Goal: Information Seeking & Learning: Learn about a topic

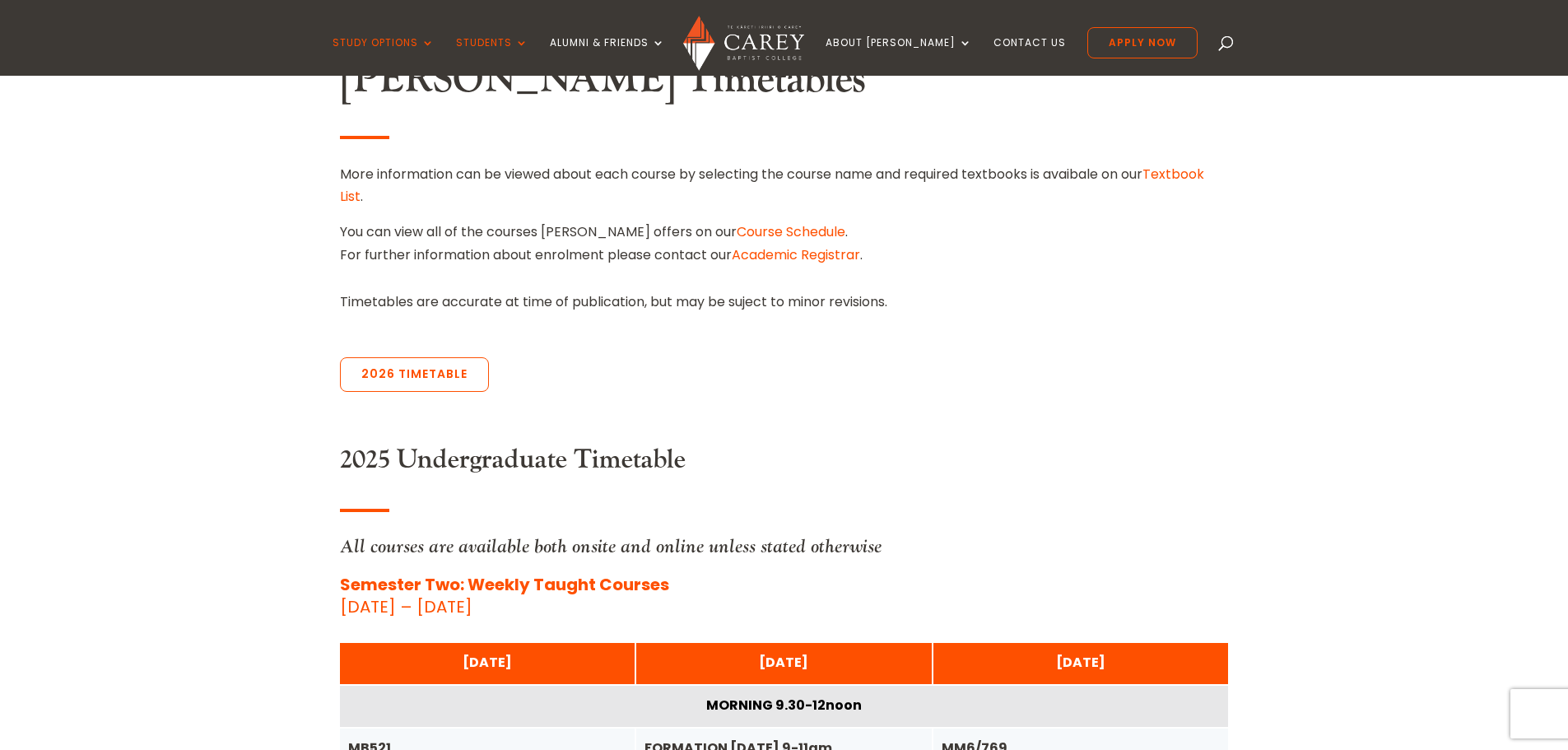
scroll to position [494, 0]
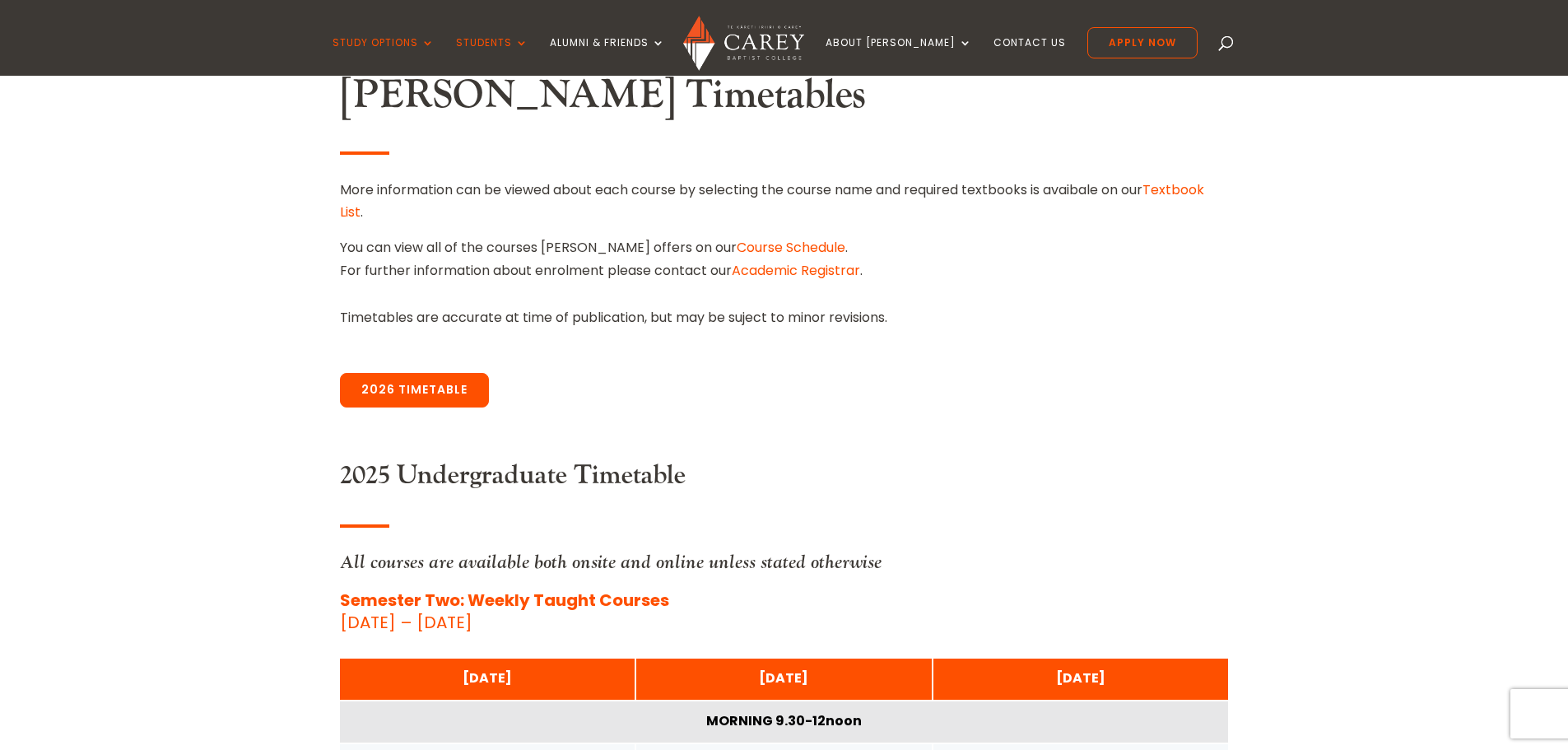
click at [445, 396] on link "2026 Timetable" at bounding box center [414, 390] width 149 height 35
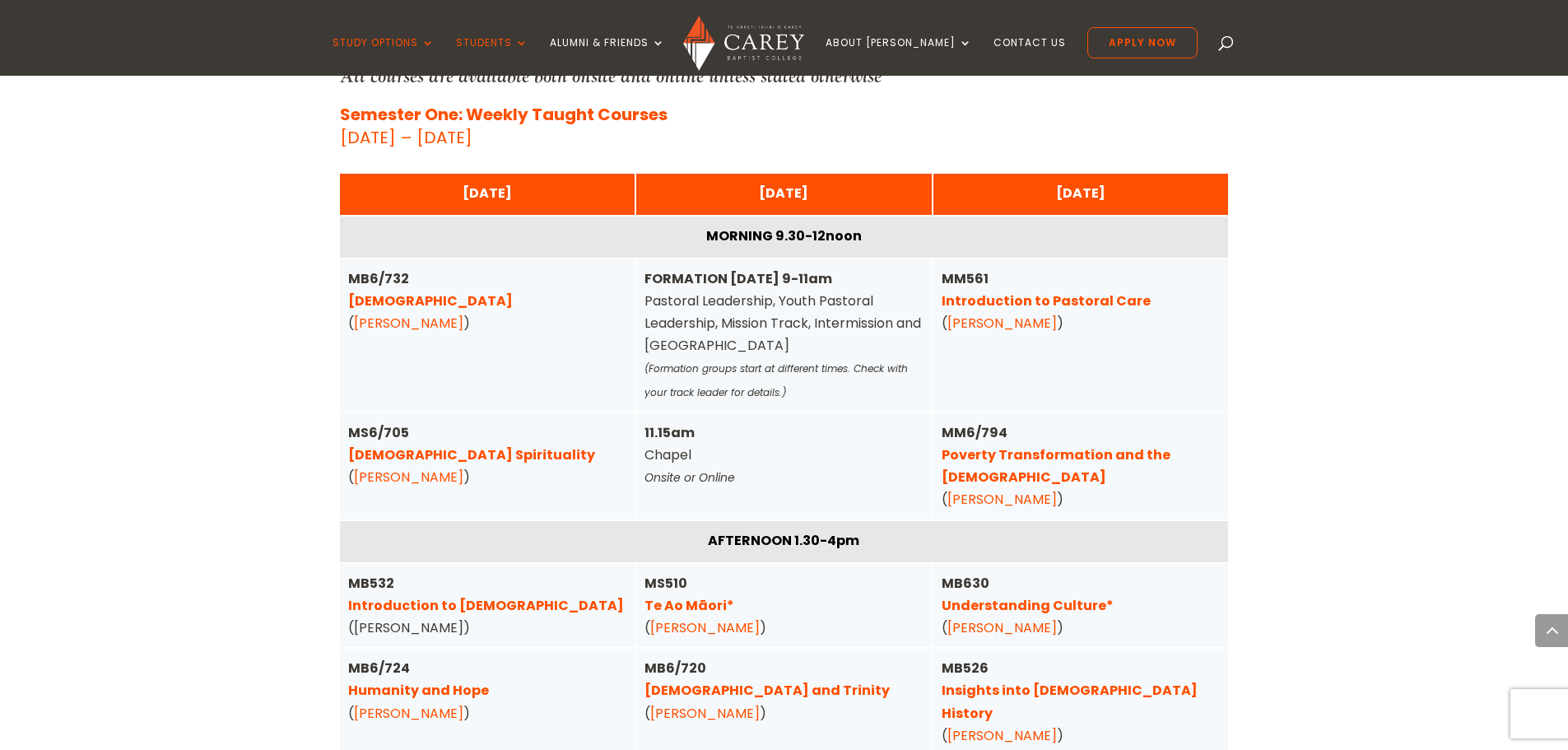
scroll to position [4122, 0]
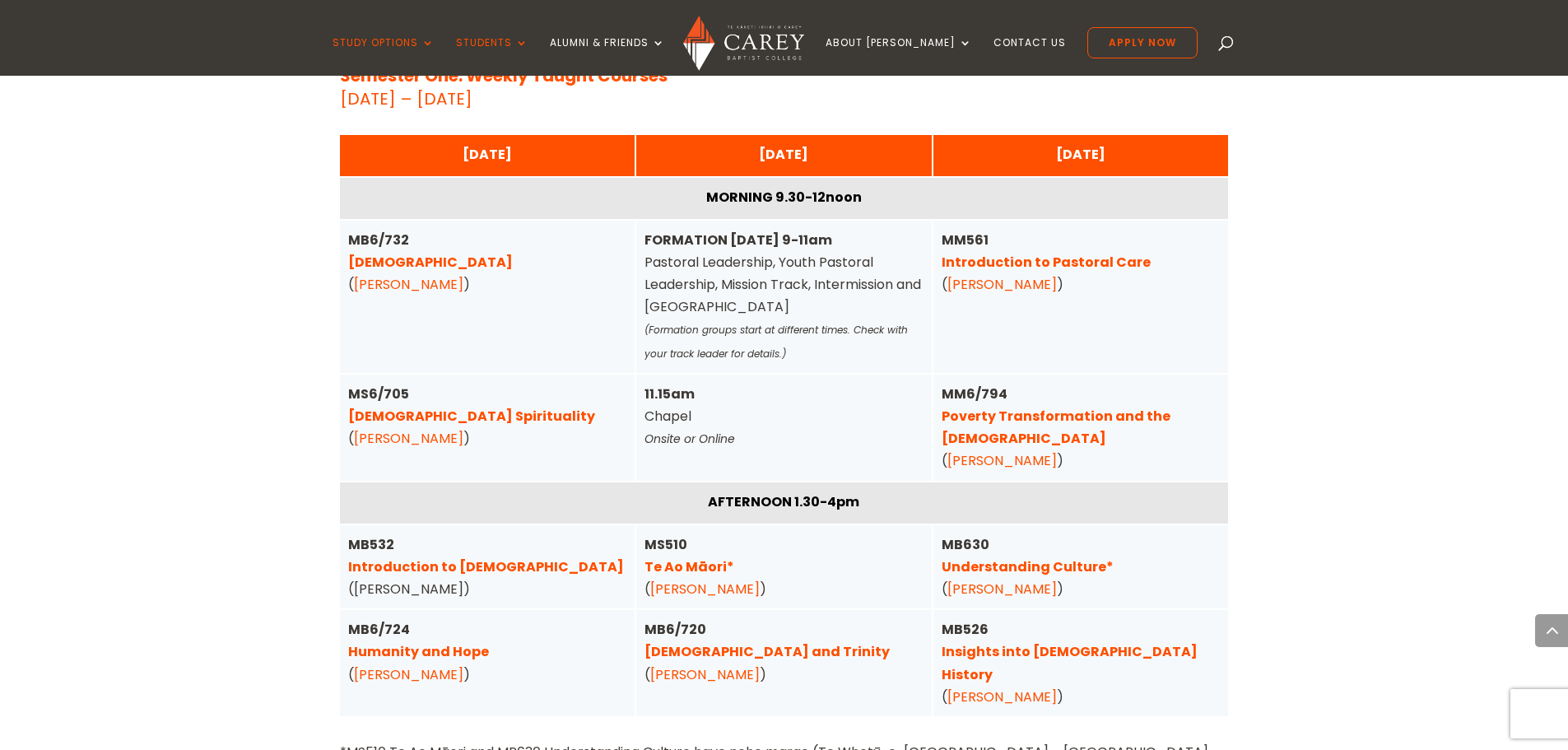
click at [1077, 643] on link "Insights into Church History" at bounding box center [1069, 663] width 256 height 41
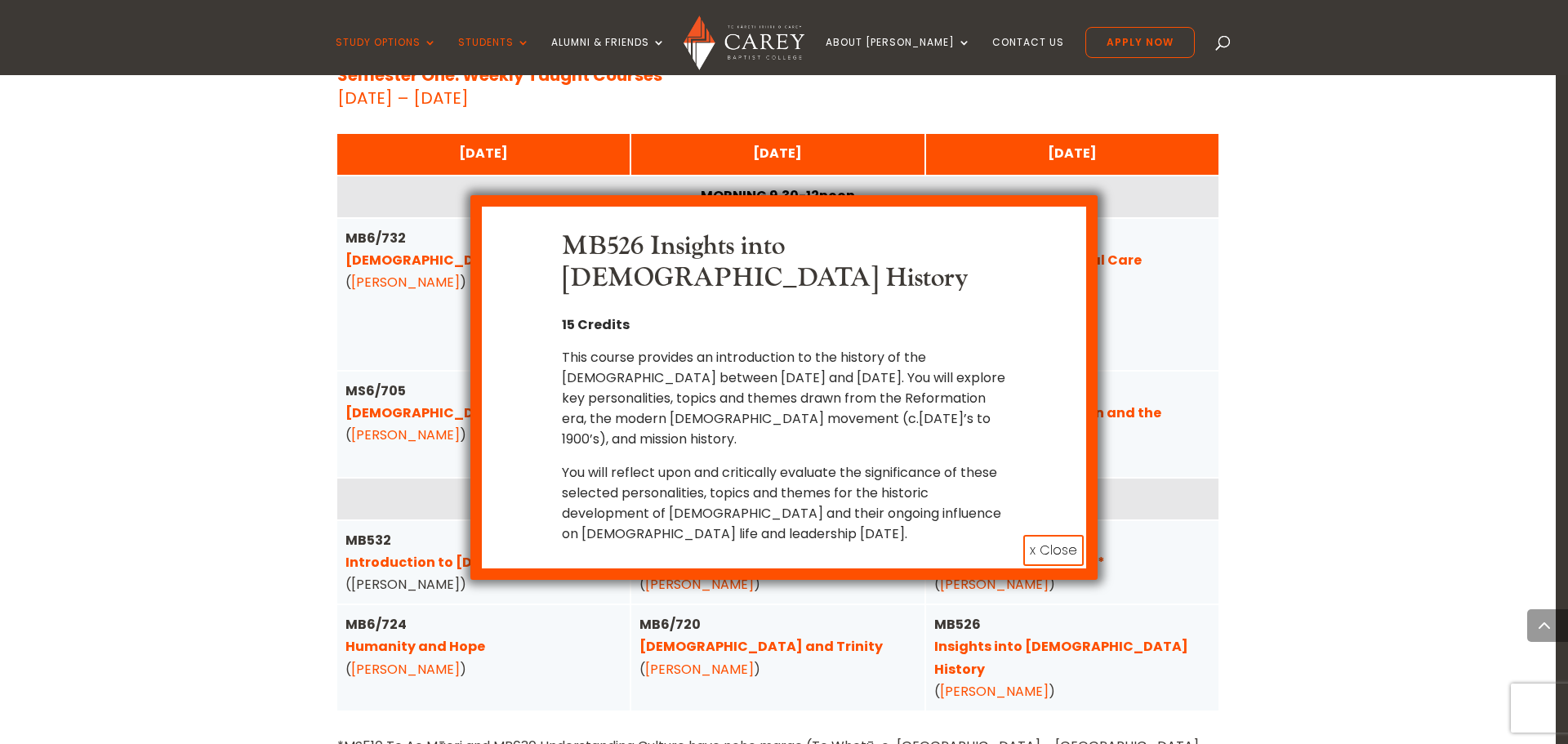
click at [1030, 535] on button "x Close" at bounding box center [1054, 551] width 61 height 31
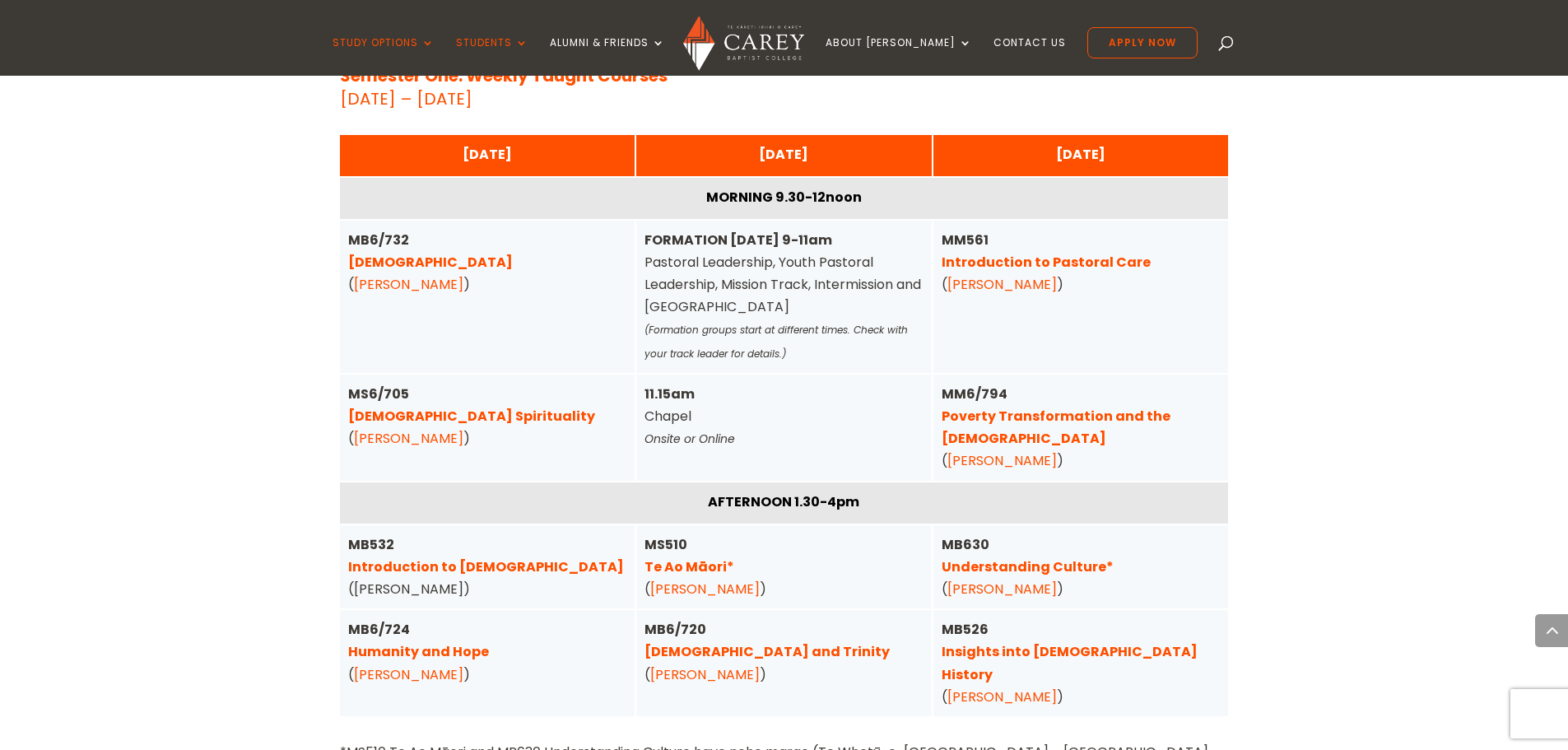
click at [1055, 558] on link "Understanding Culture*" at bounding box center [1027, 568] width 172 height 19
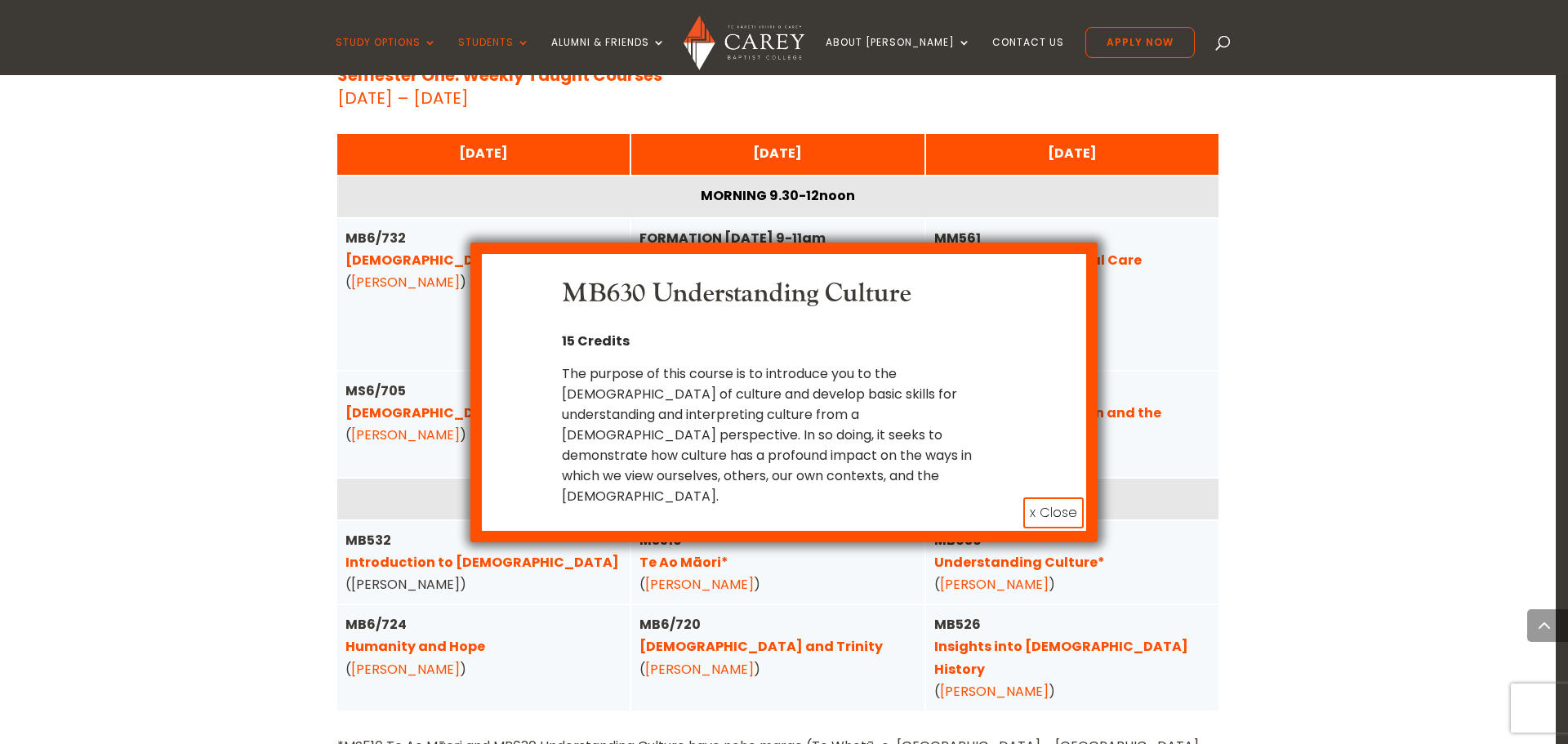
click at [1051, 497] on button "x Close" at bounding box center [1054, 513] width 61 height 31
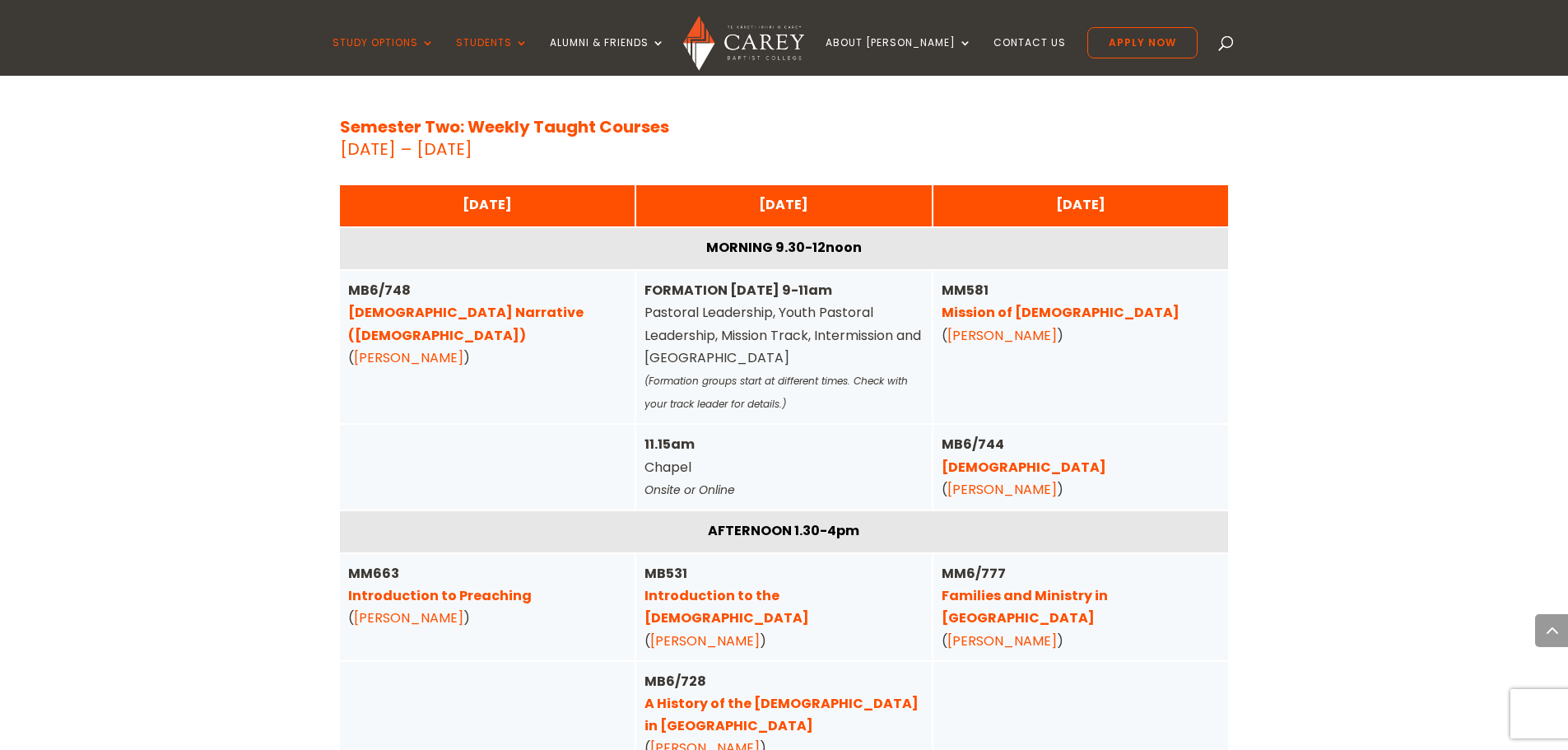
scroll to position [5440, 0]
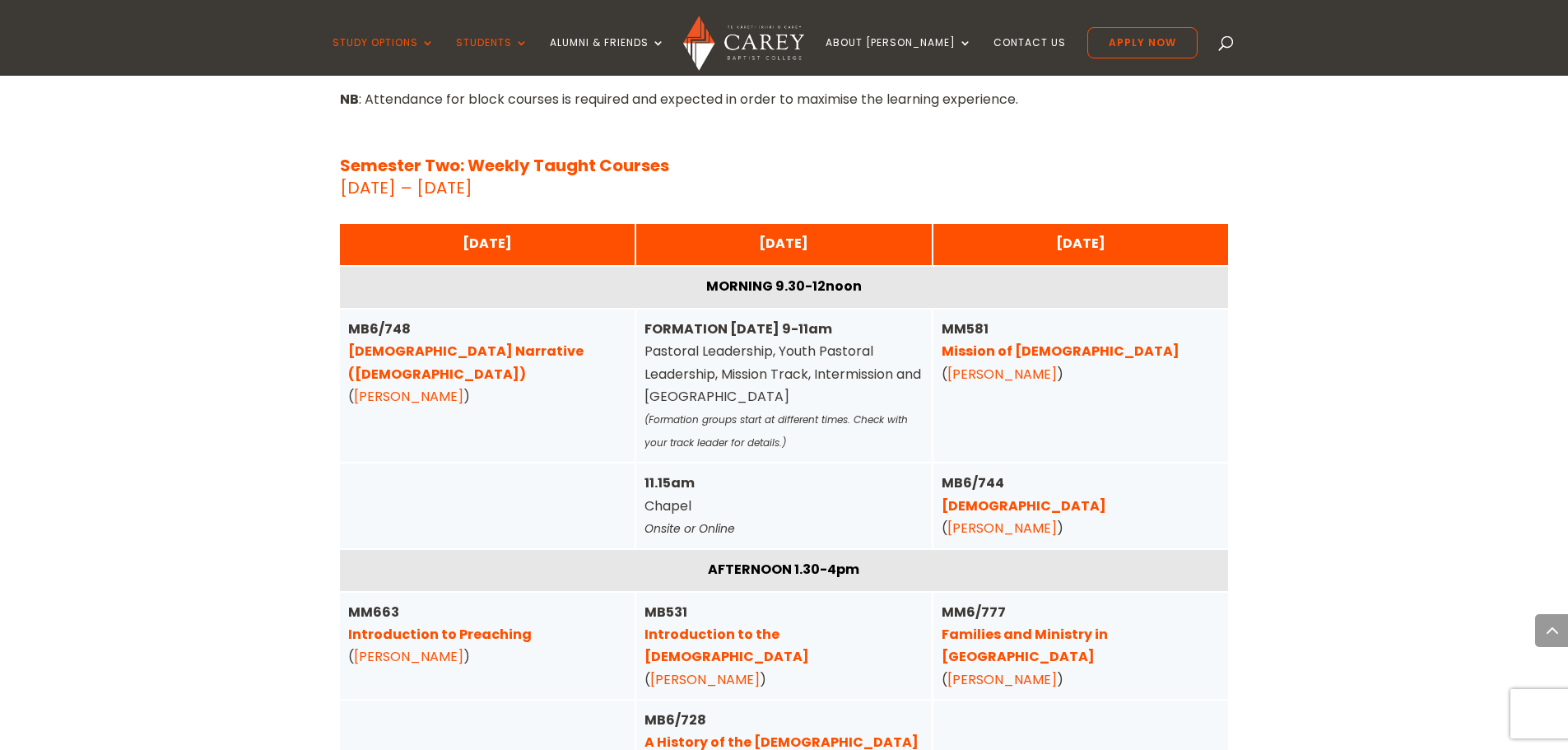
click at [509, 625] on link "Introduction to Preaching" at bounding box center [440, 635] width 183 height 19
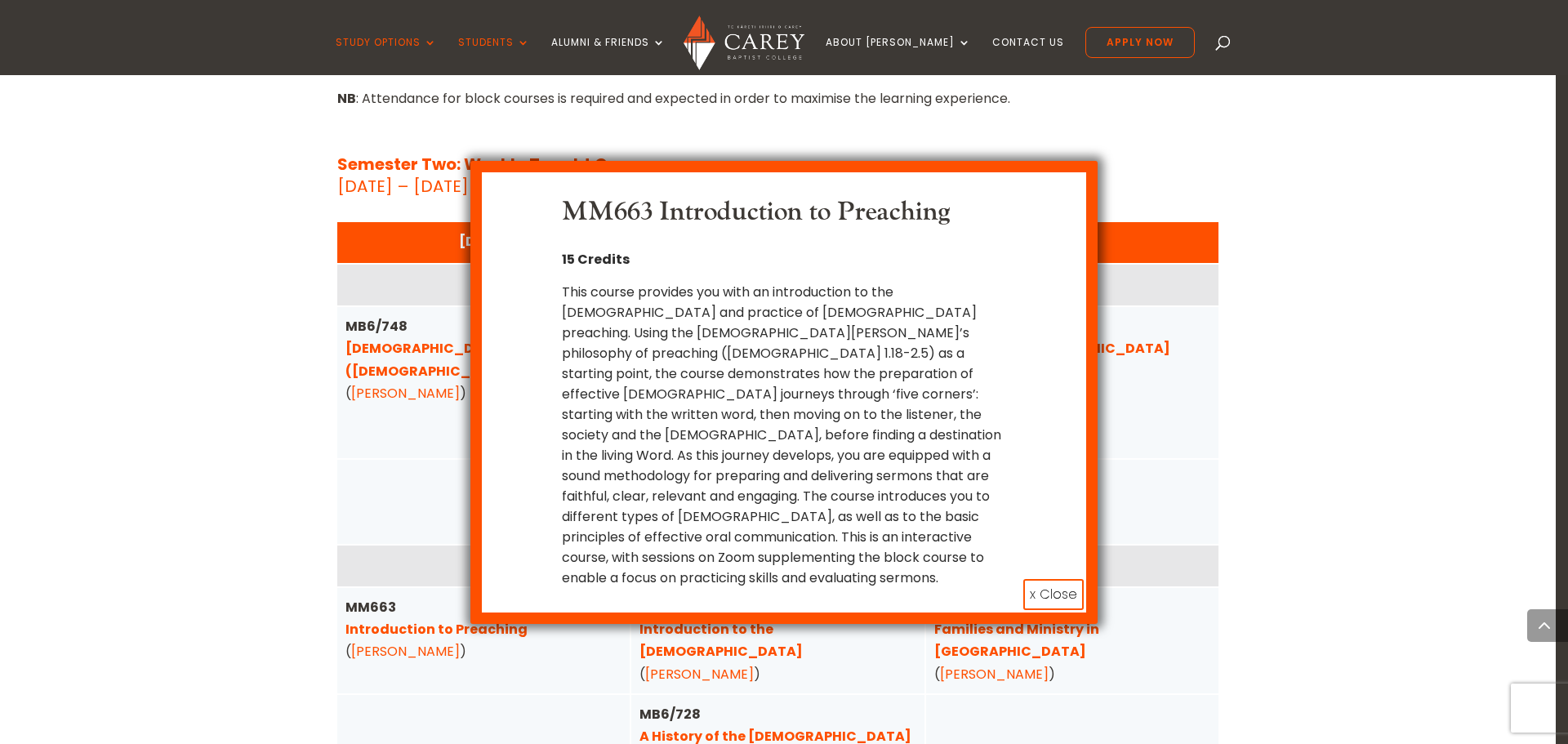
click at [1056, 579] on button "x Close" at bounding box center [1054, 595] width 61 height 31
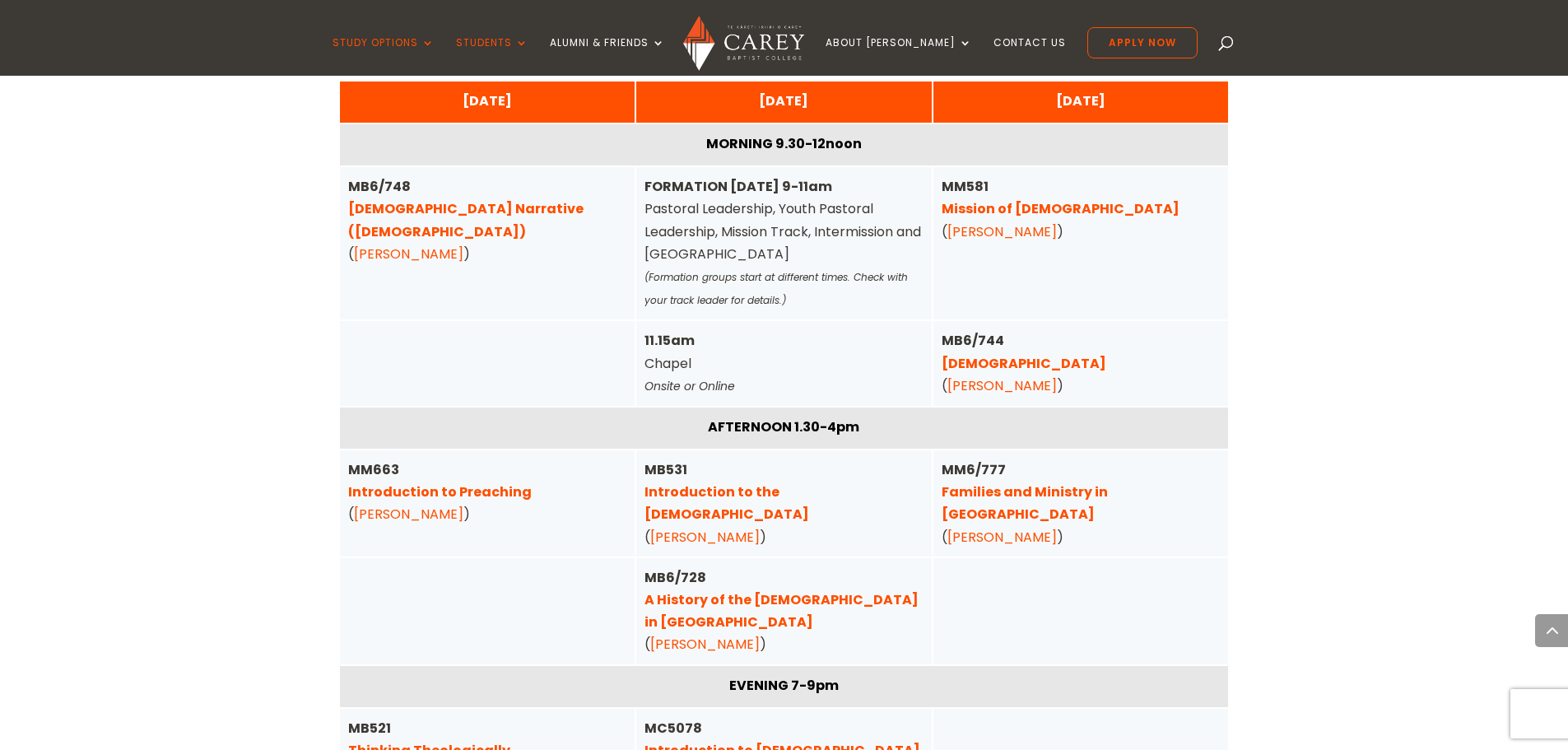
scroll to position [5604, 0]
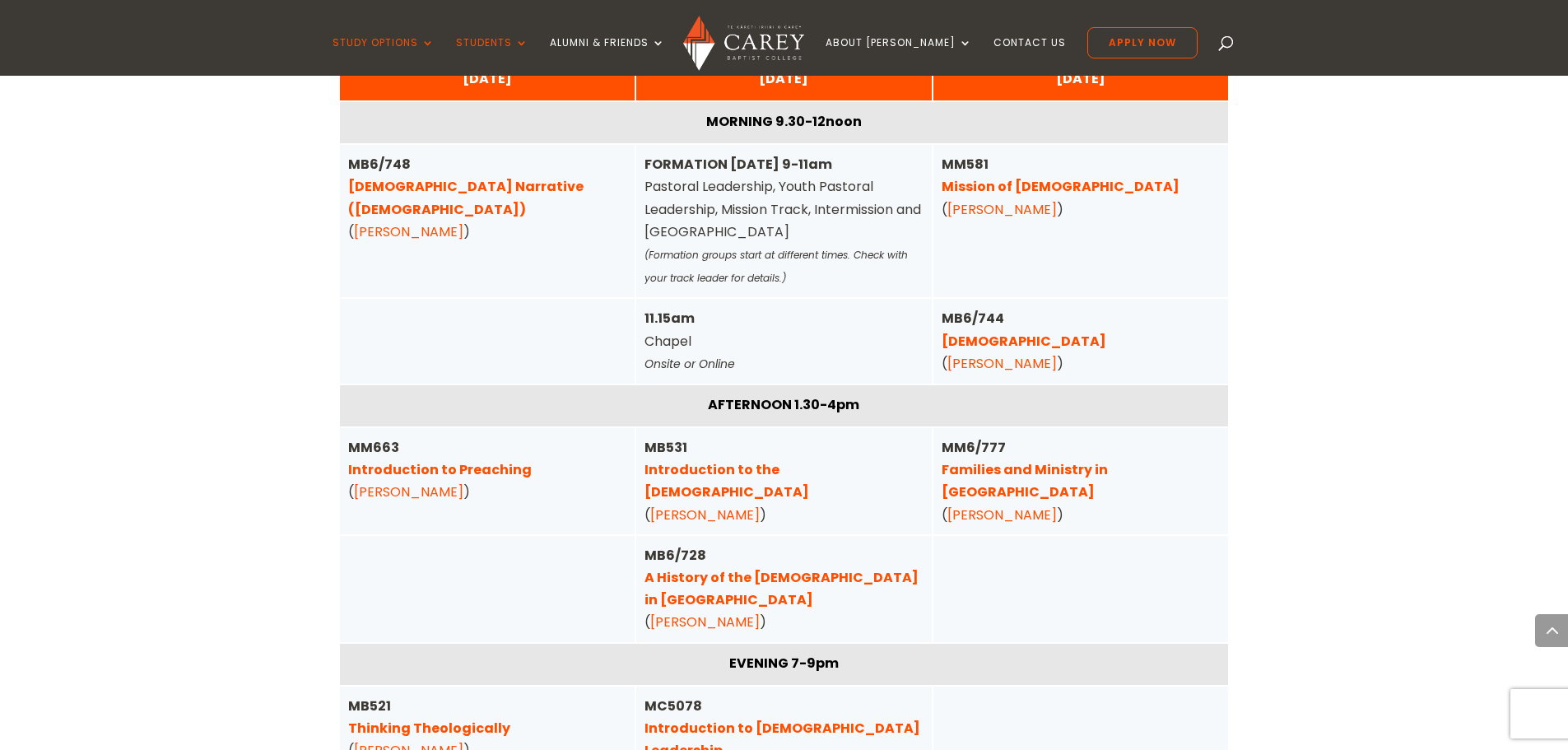
click at [833, 719] on link "Introduction to Christian Leadership" at bounding box center [783, 740] width 276 height 41
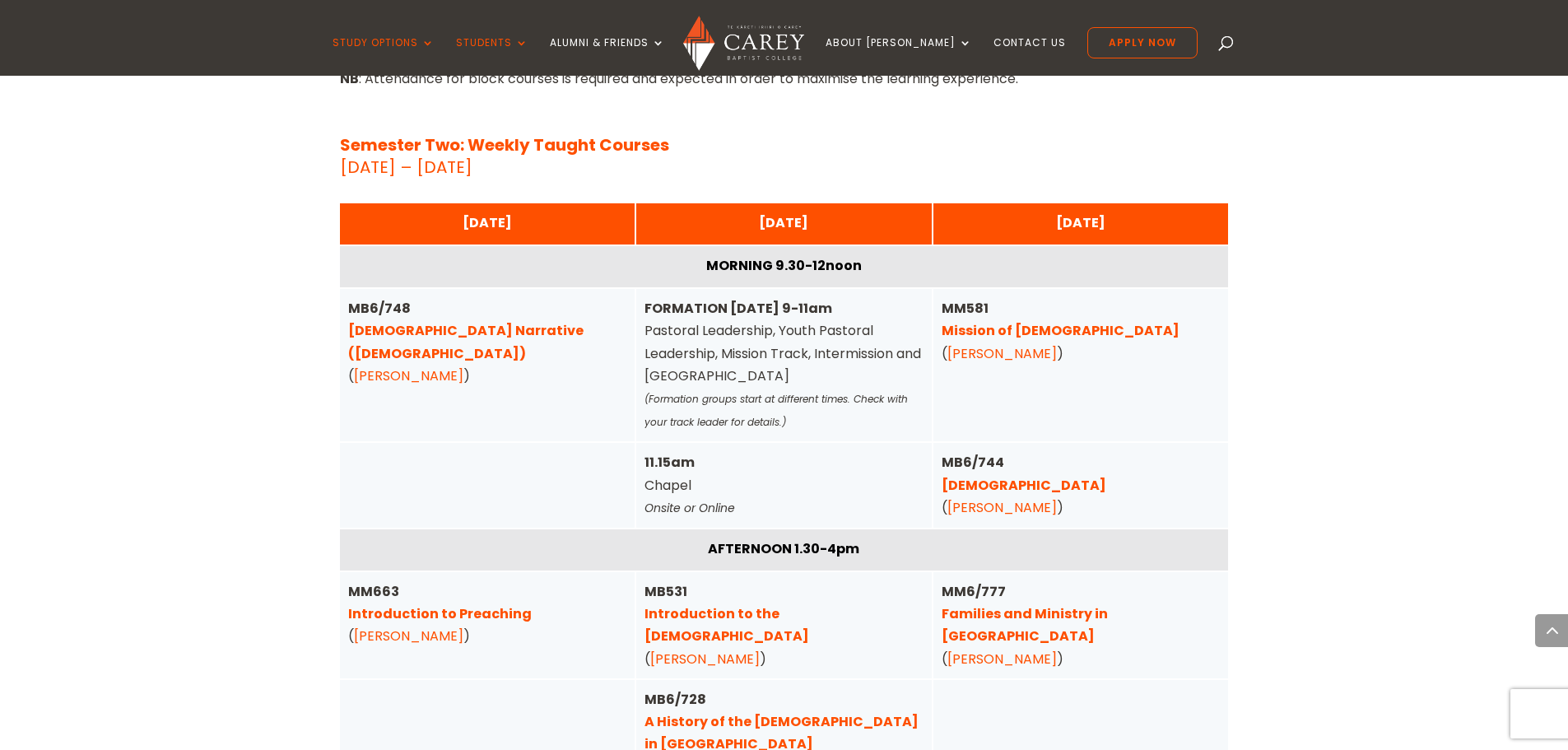
scroll to position [5440, 0]
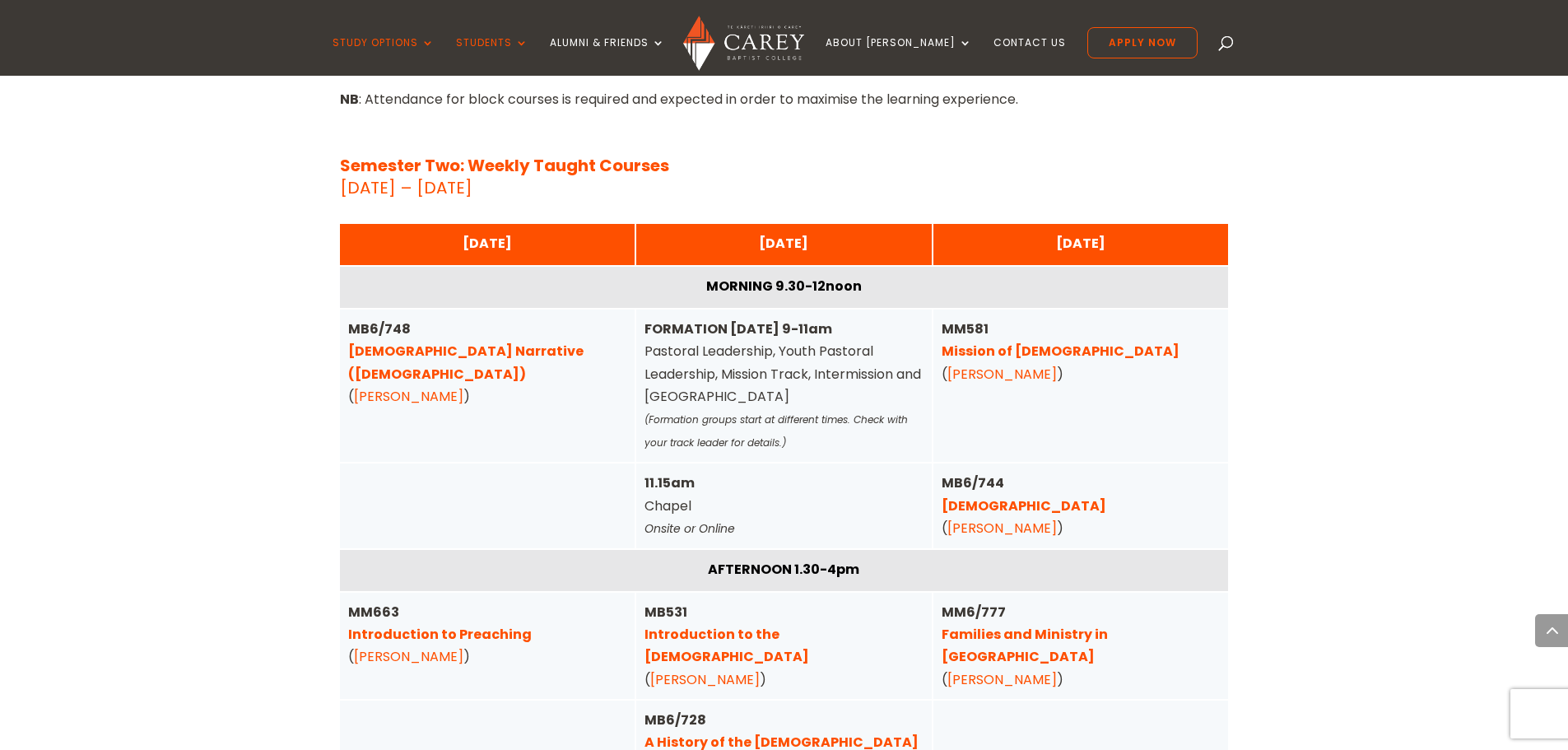
click at [1099, 625] on link "Families and Ministry in Aotearoa" at bounding box center [1024, 645] width 167 height 41
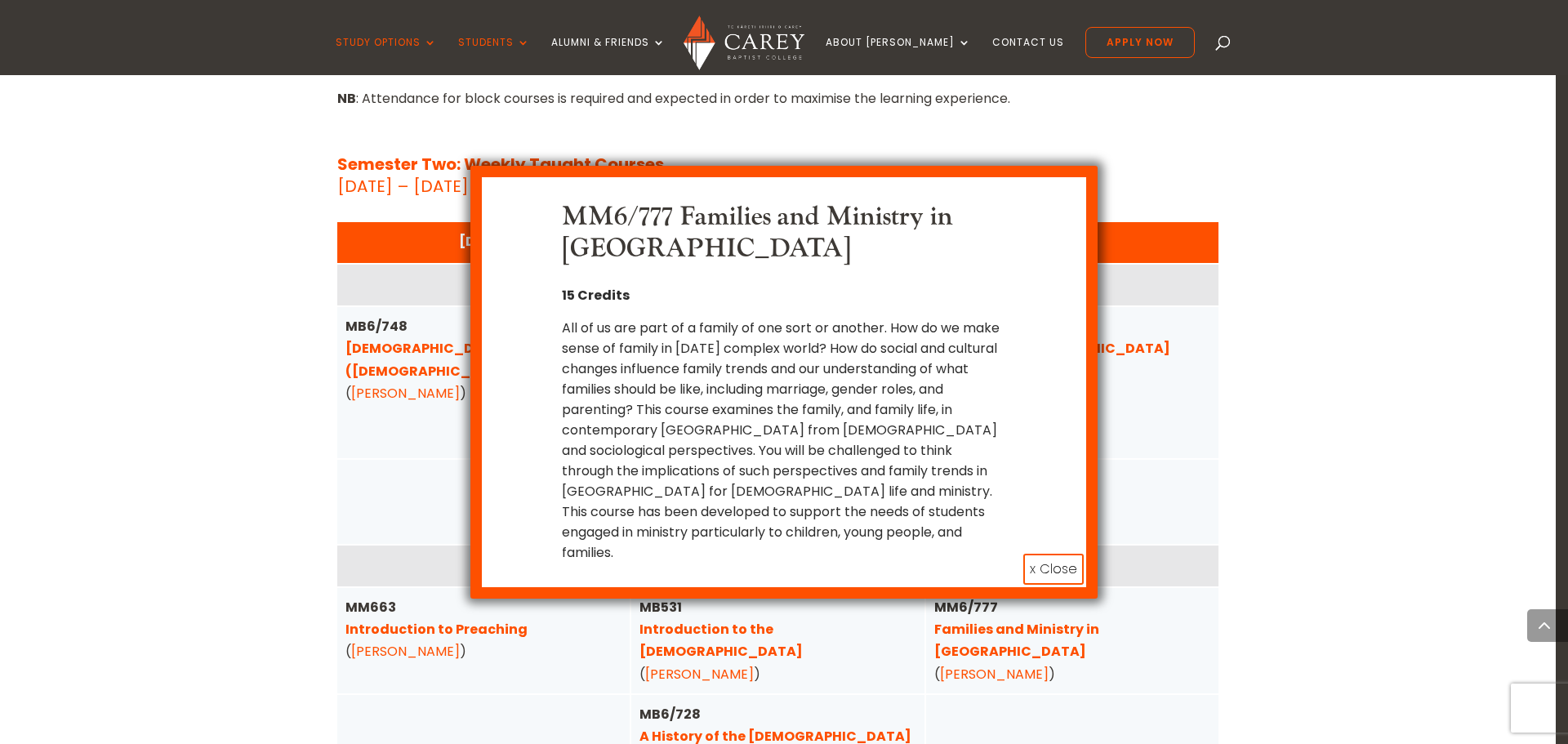
click at [1058, 554] on button "x Close" at bounding box center [1054, 570] width 61 height 31
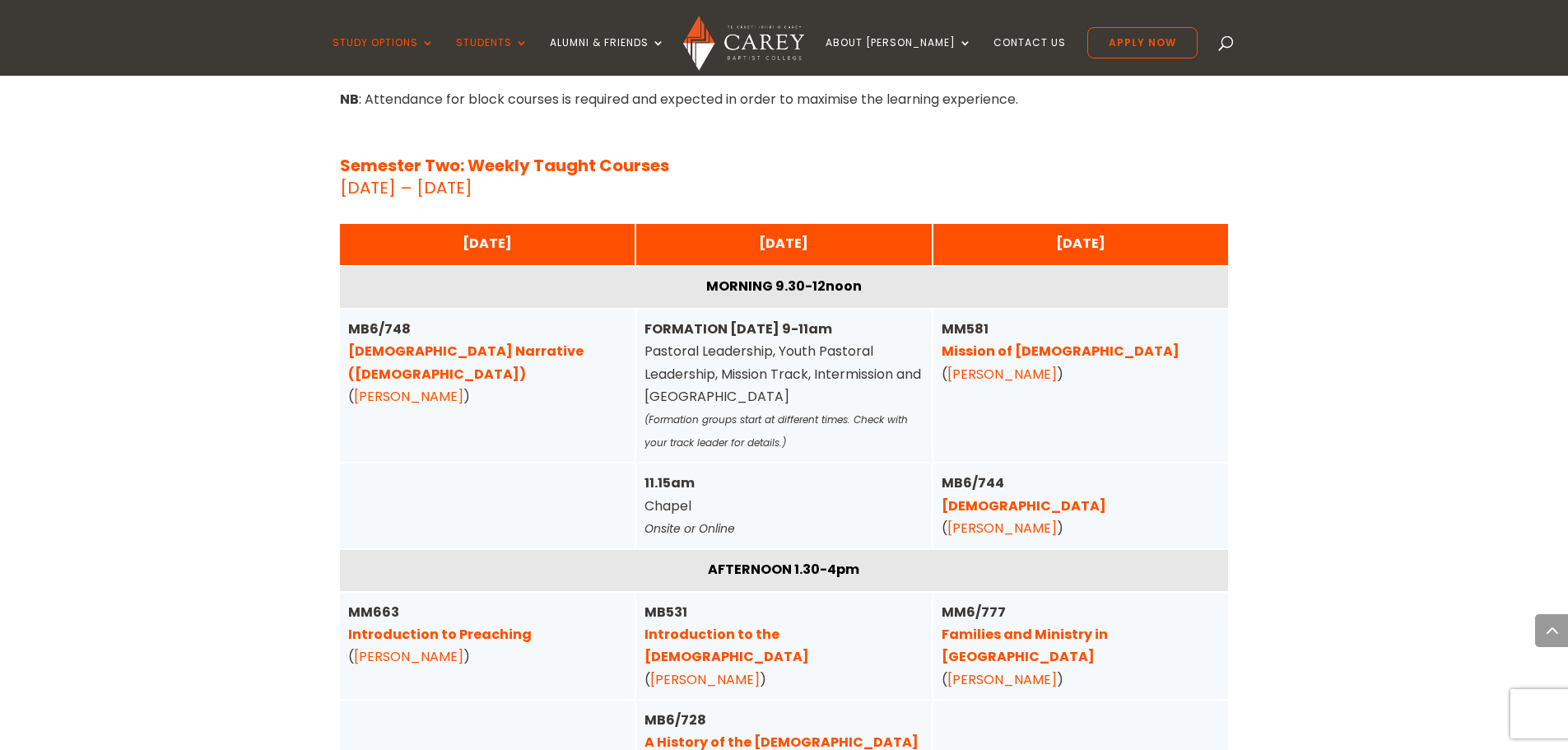
click at [969, 497] on link "1 Corinthians" at bounding box center [1024, 506] width 165 height 19
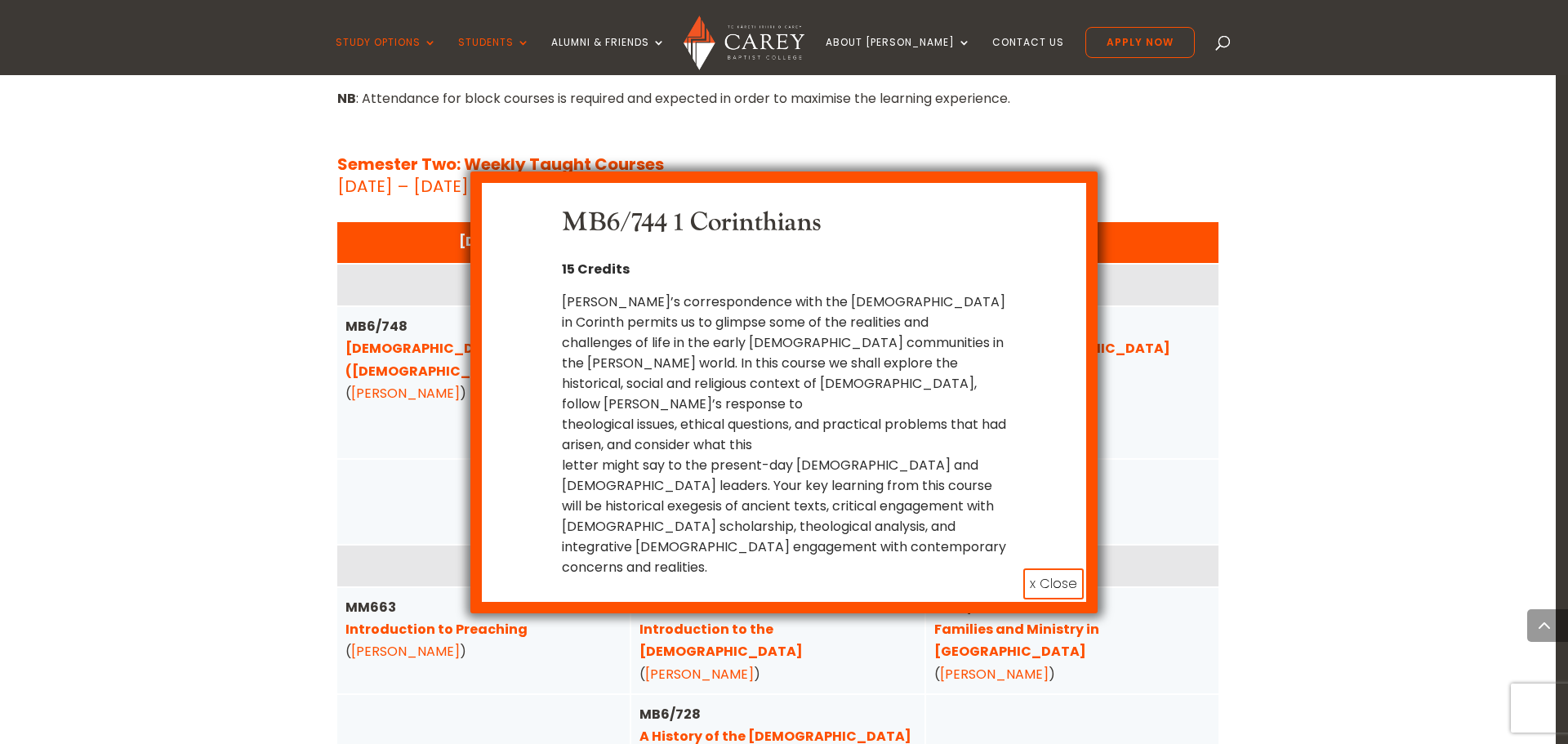
click at [1026, 569] on button "x Close" at bounding box center [1054, 585] width 61 height 31
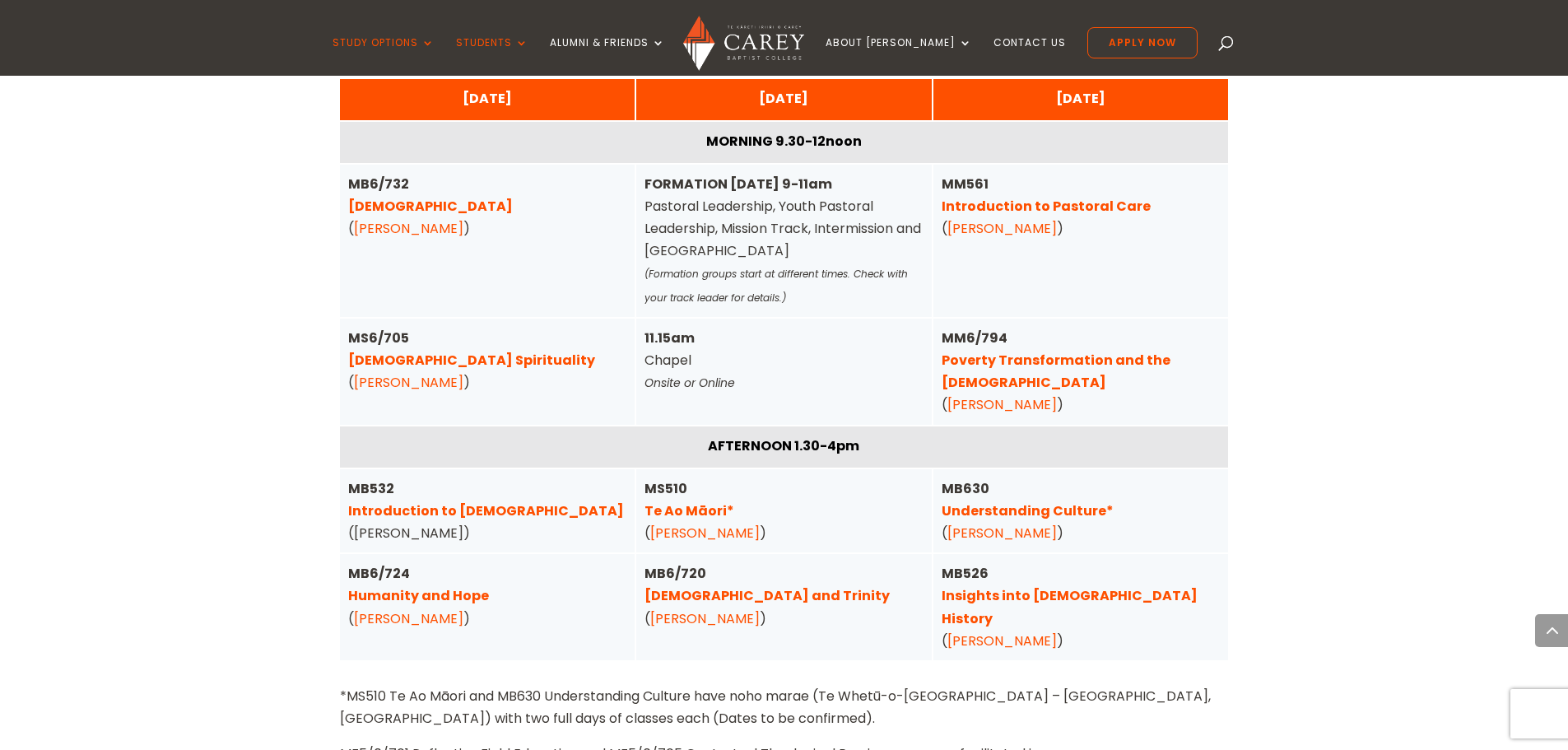
scroll to position [4122, 0]
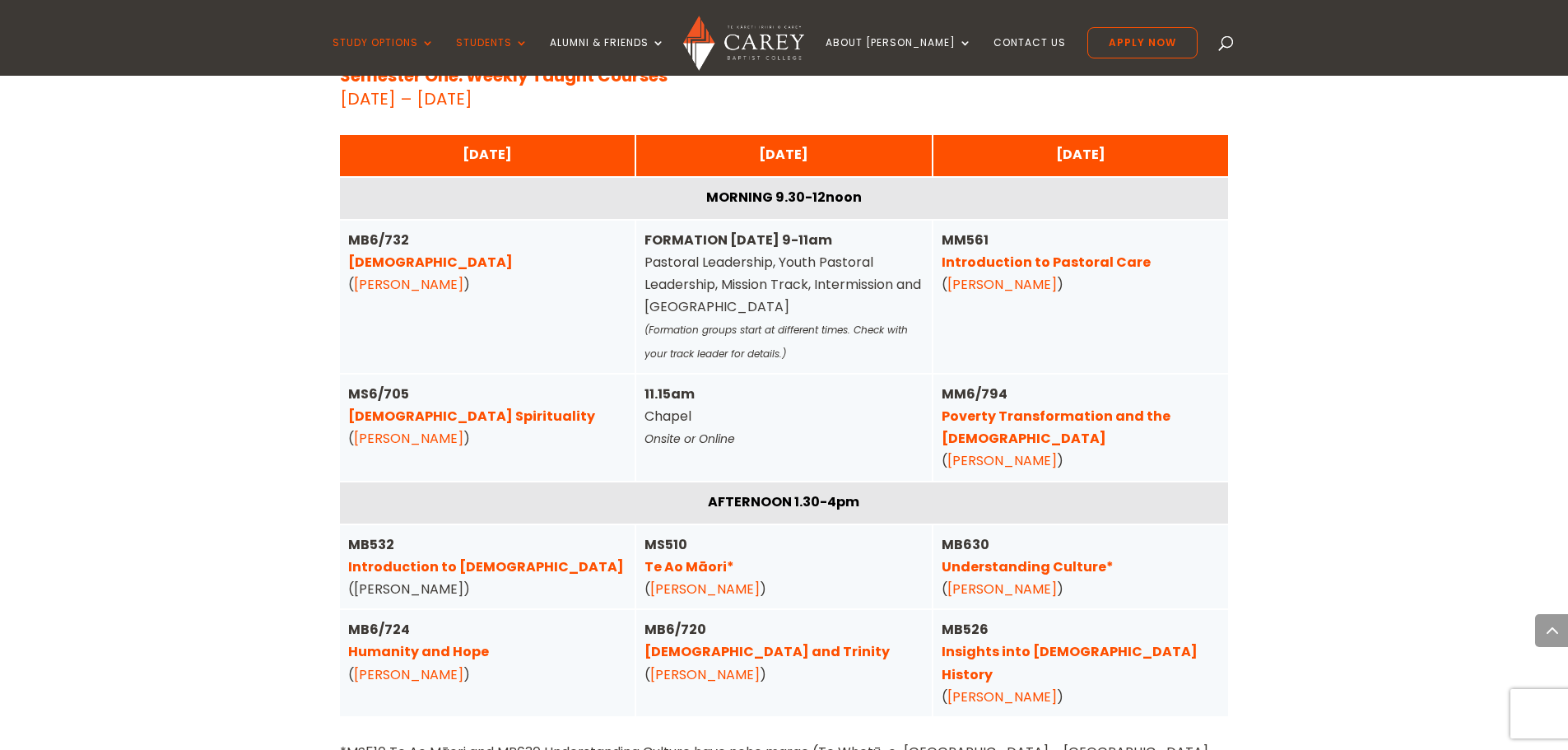
click at [407, 407] on link "Christian Spirituality" at bounding box center [471, 416] width 247 height 19
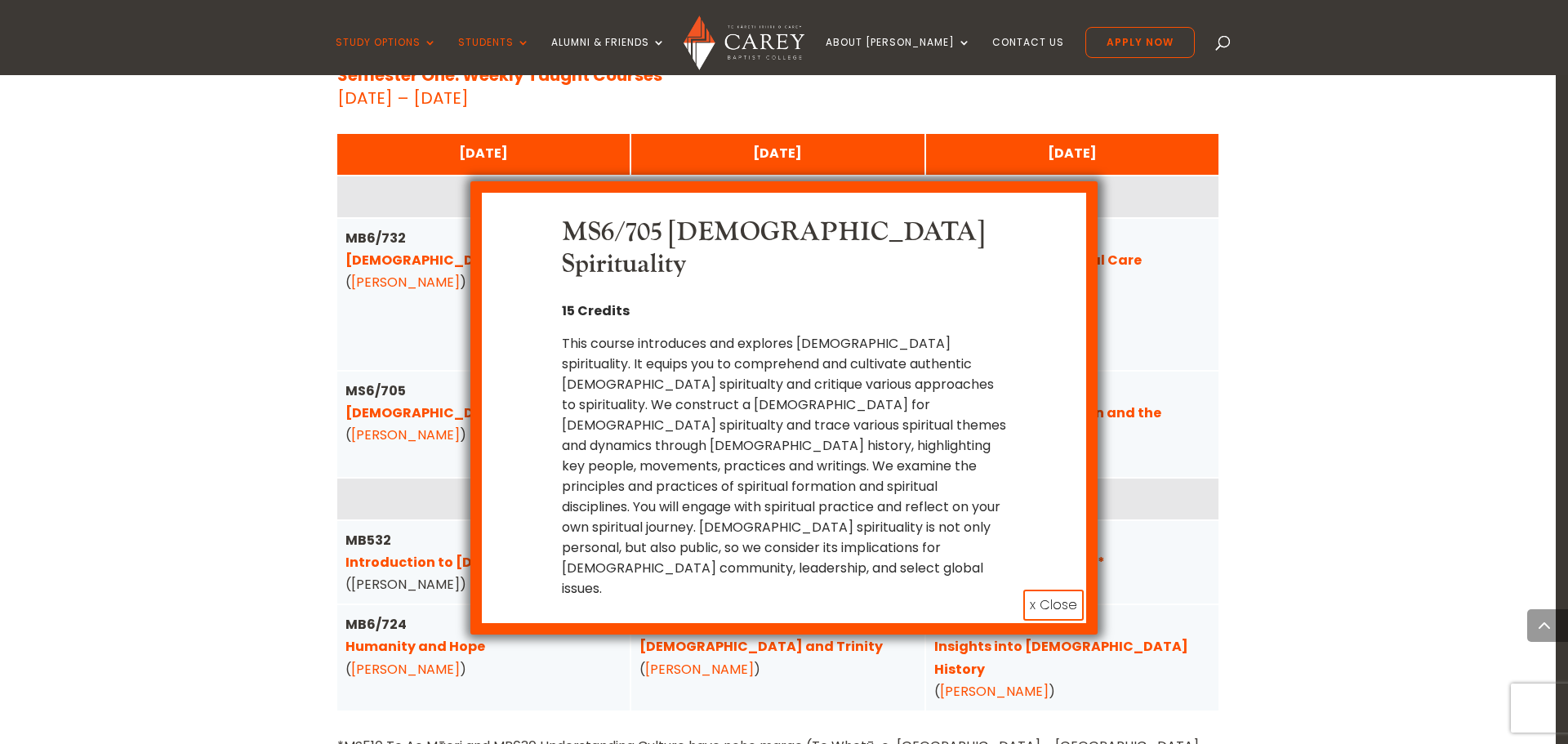
click at [1053, 590] on button "x Close" at bounding box center [1054, 605] width 61 height 31
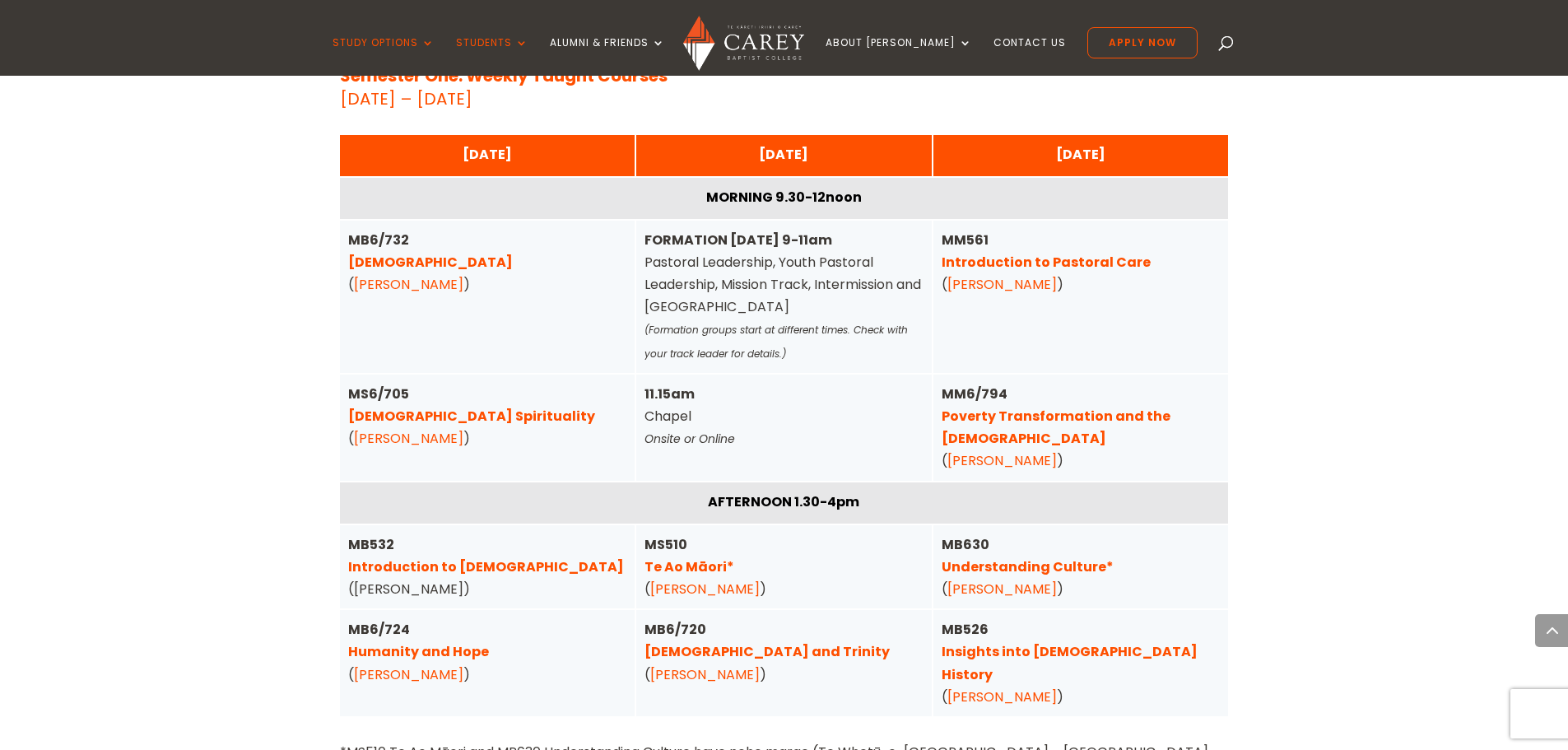
click at [556, 558] on link "Introduction to the New Testament" at bounding box center [486, 568] width 276 height 19
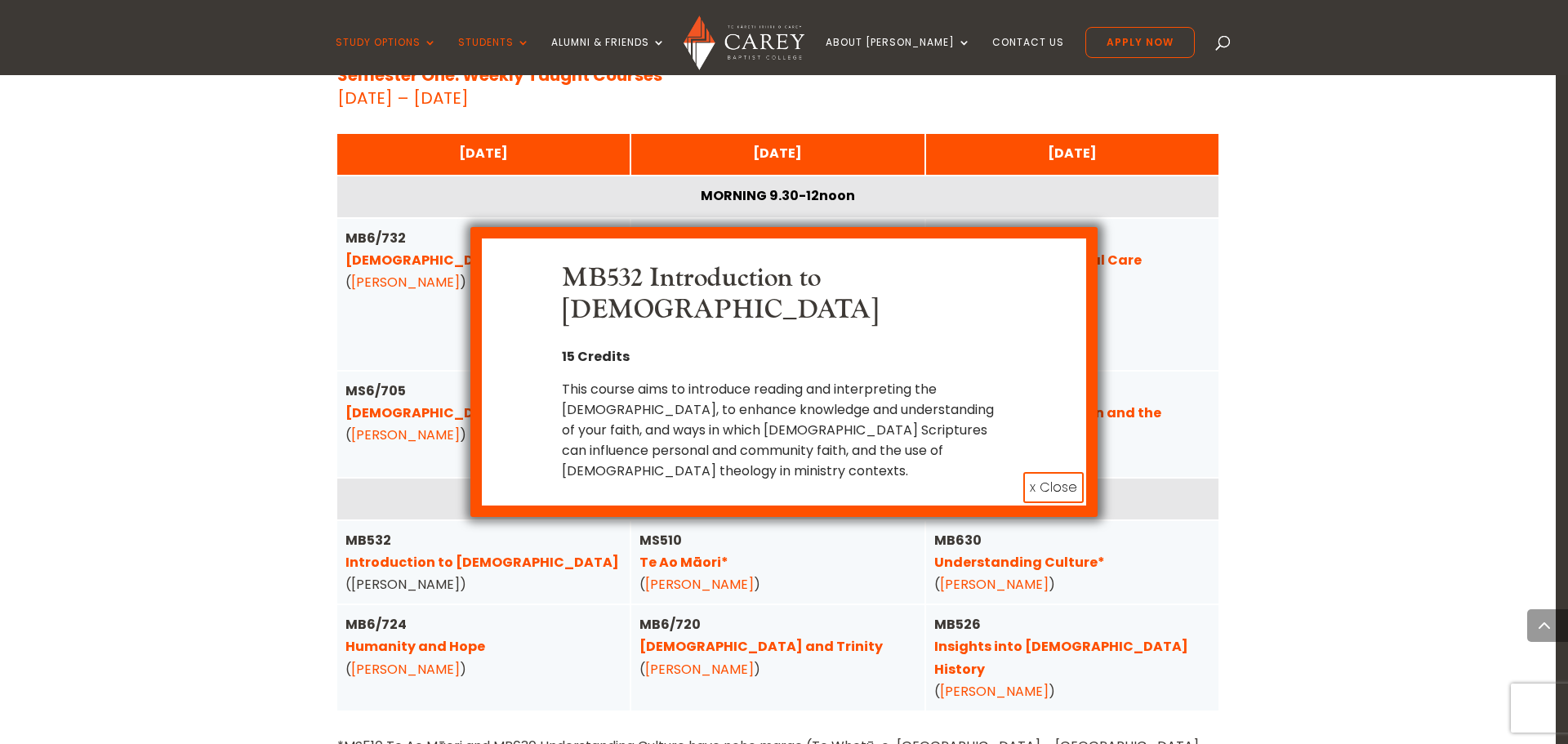
click at [1046, 485] on button "x Close" at bounding box center [1054, 488] width 61 height 31
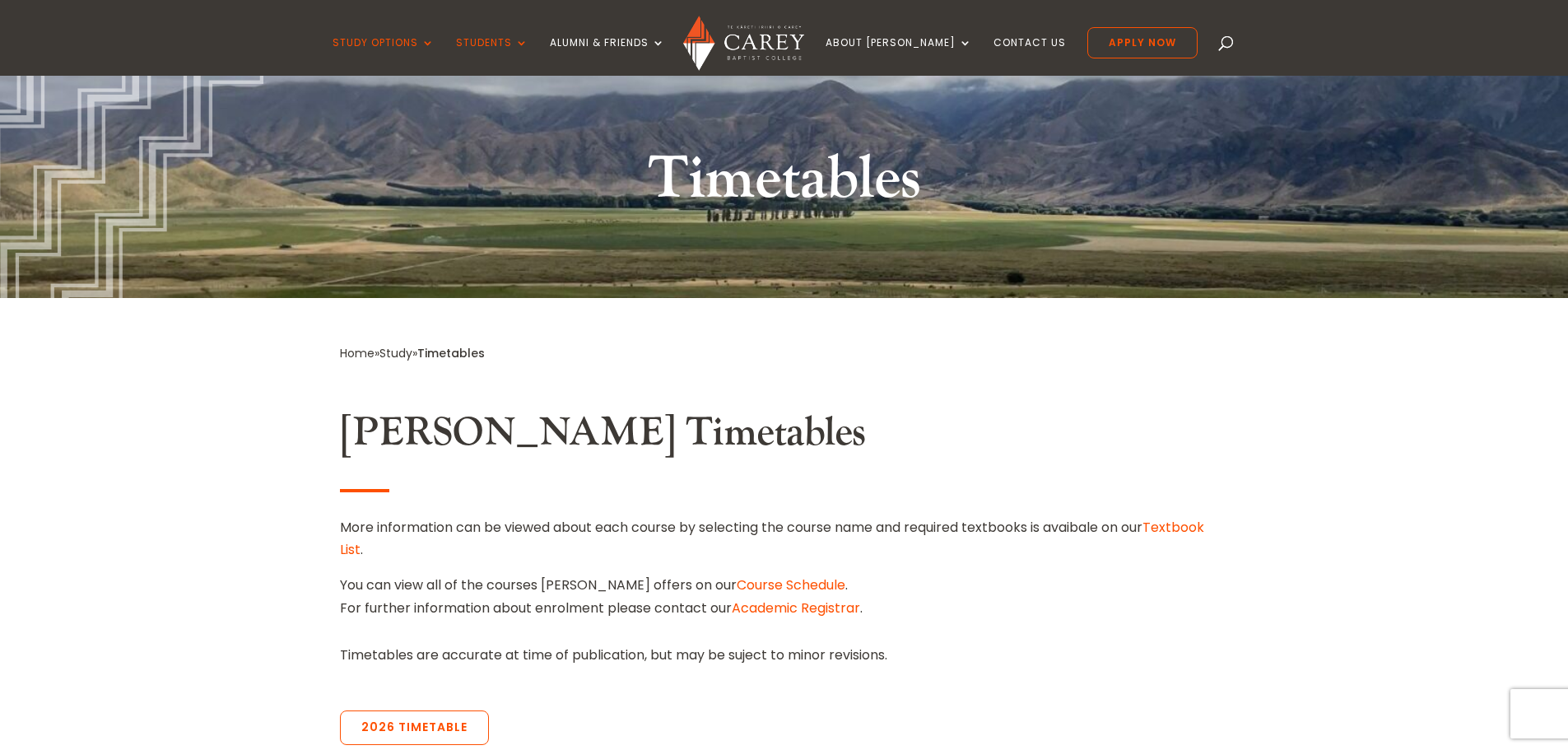
scroll to position [0, 0]
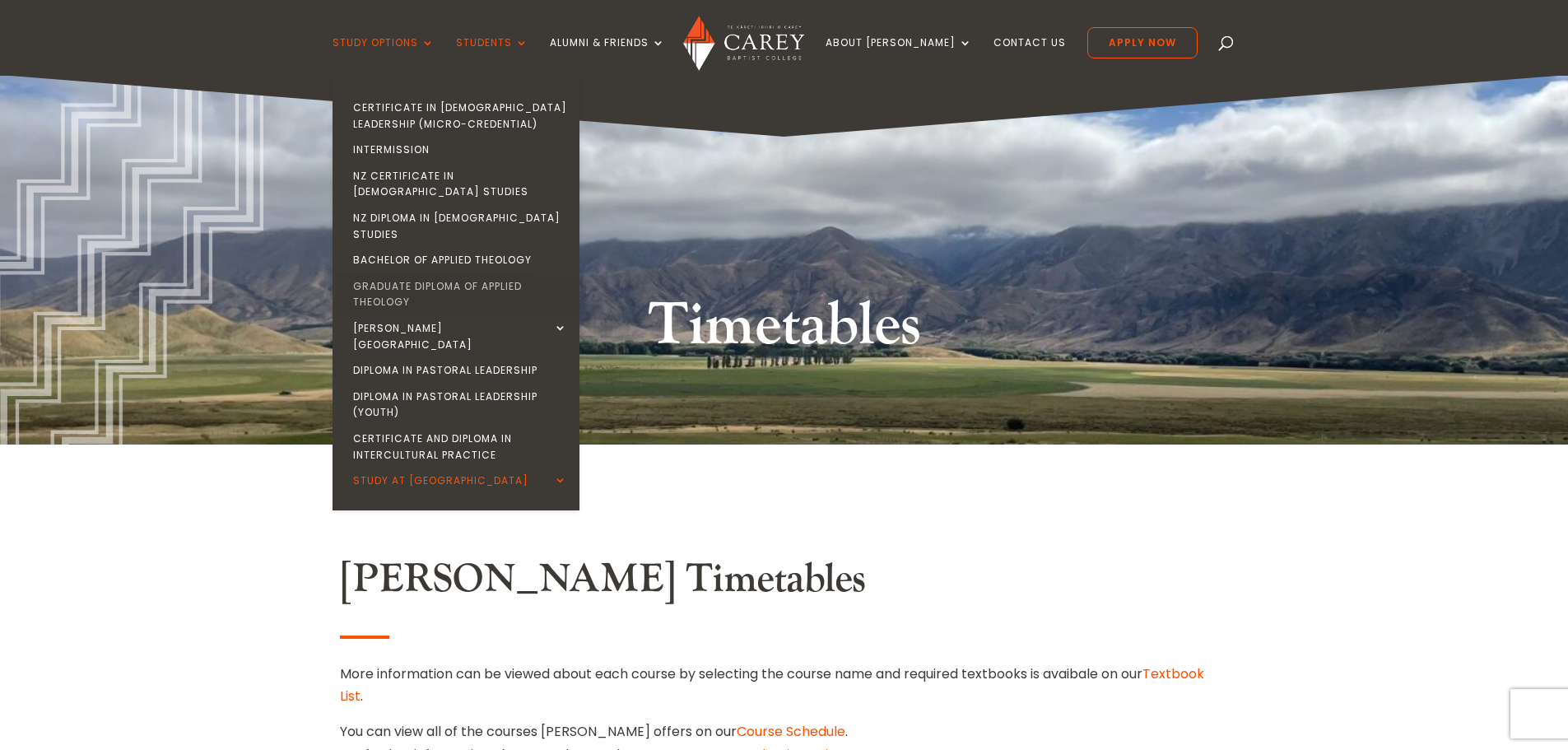
click at [479, 273] on link "Graduate Diploma of Applied Theology" at bounding box center [460, 294] width 247 height 42
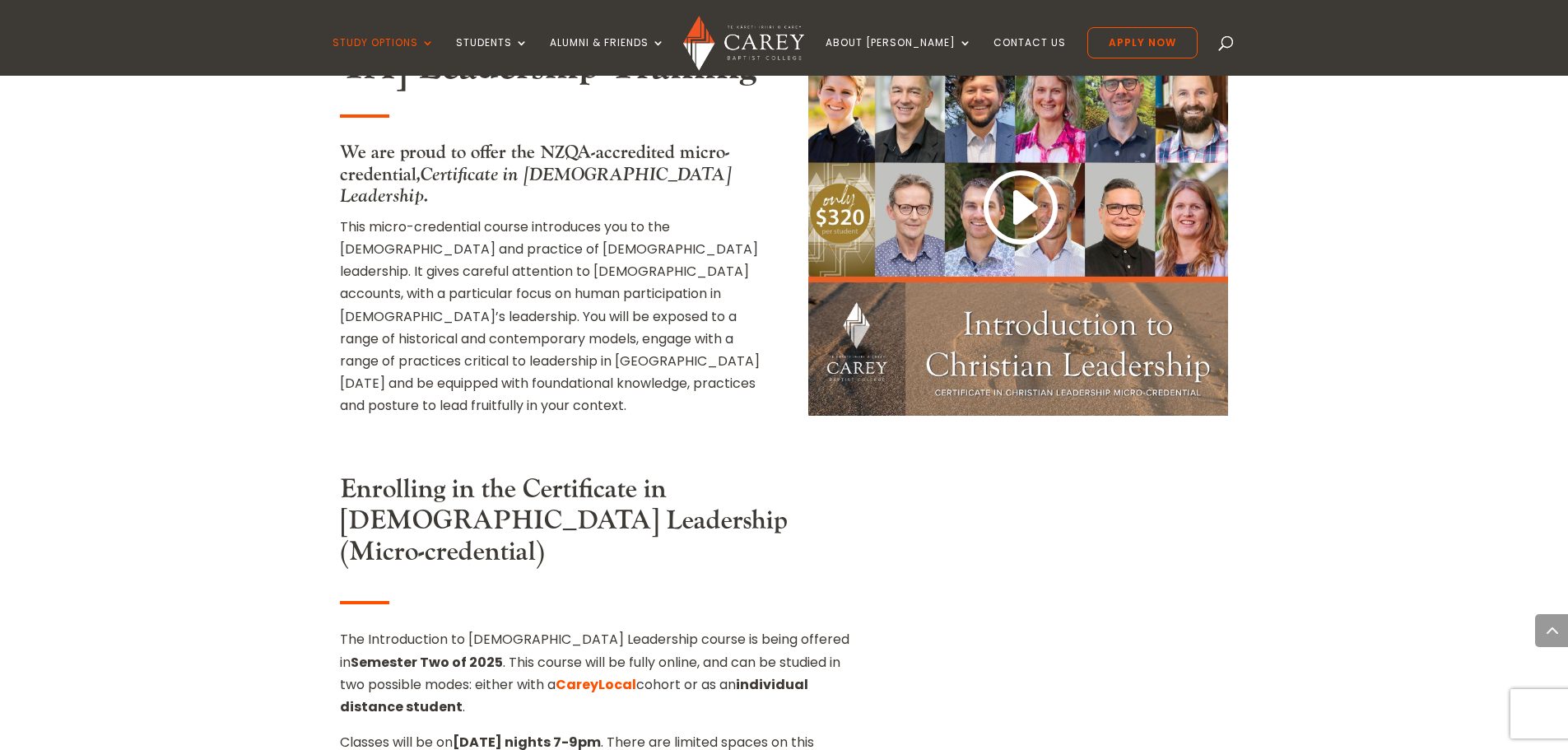
scroll to position [1400, 0]
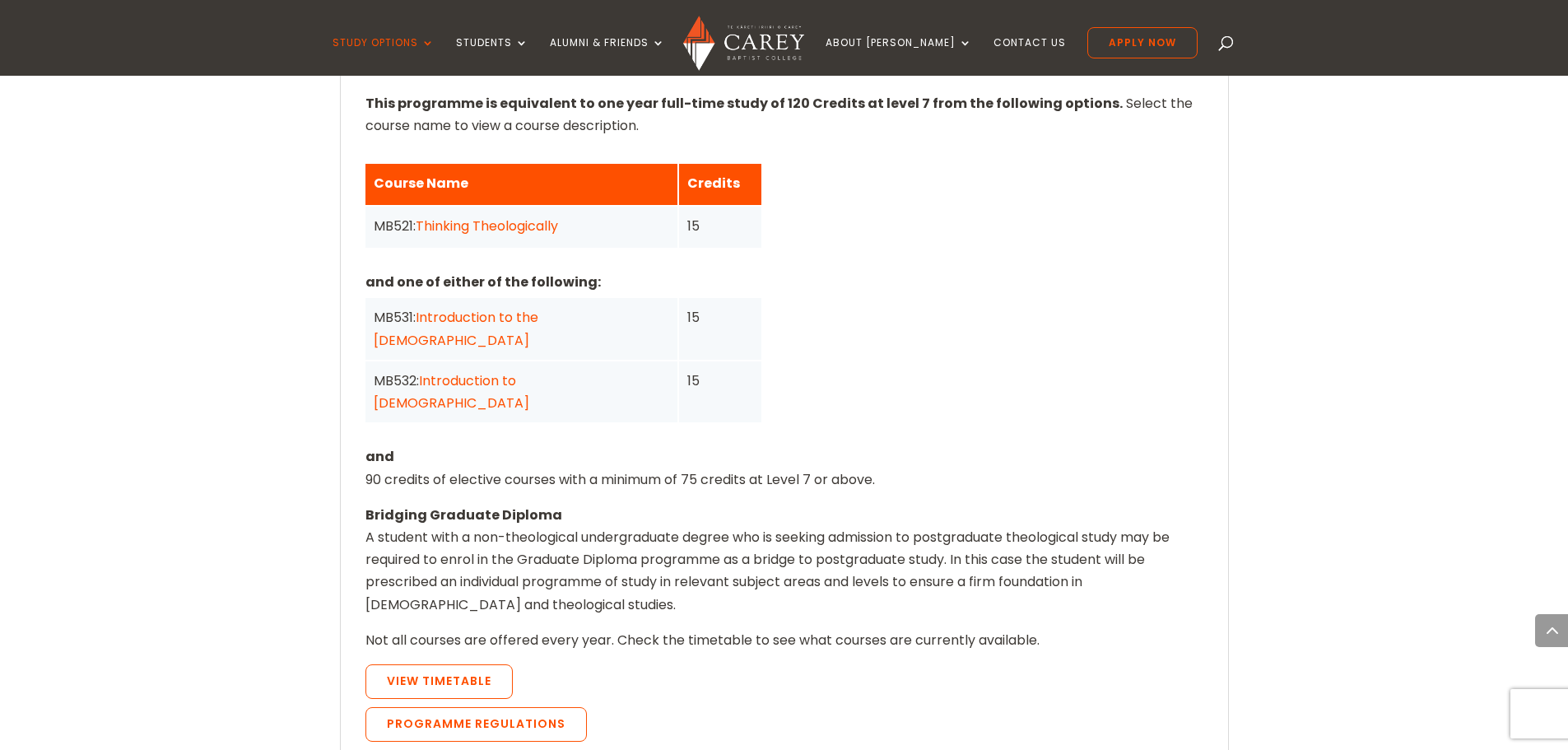
scroll to position [1334, 0]
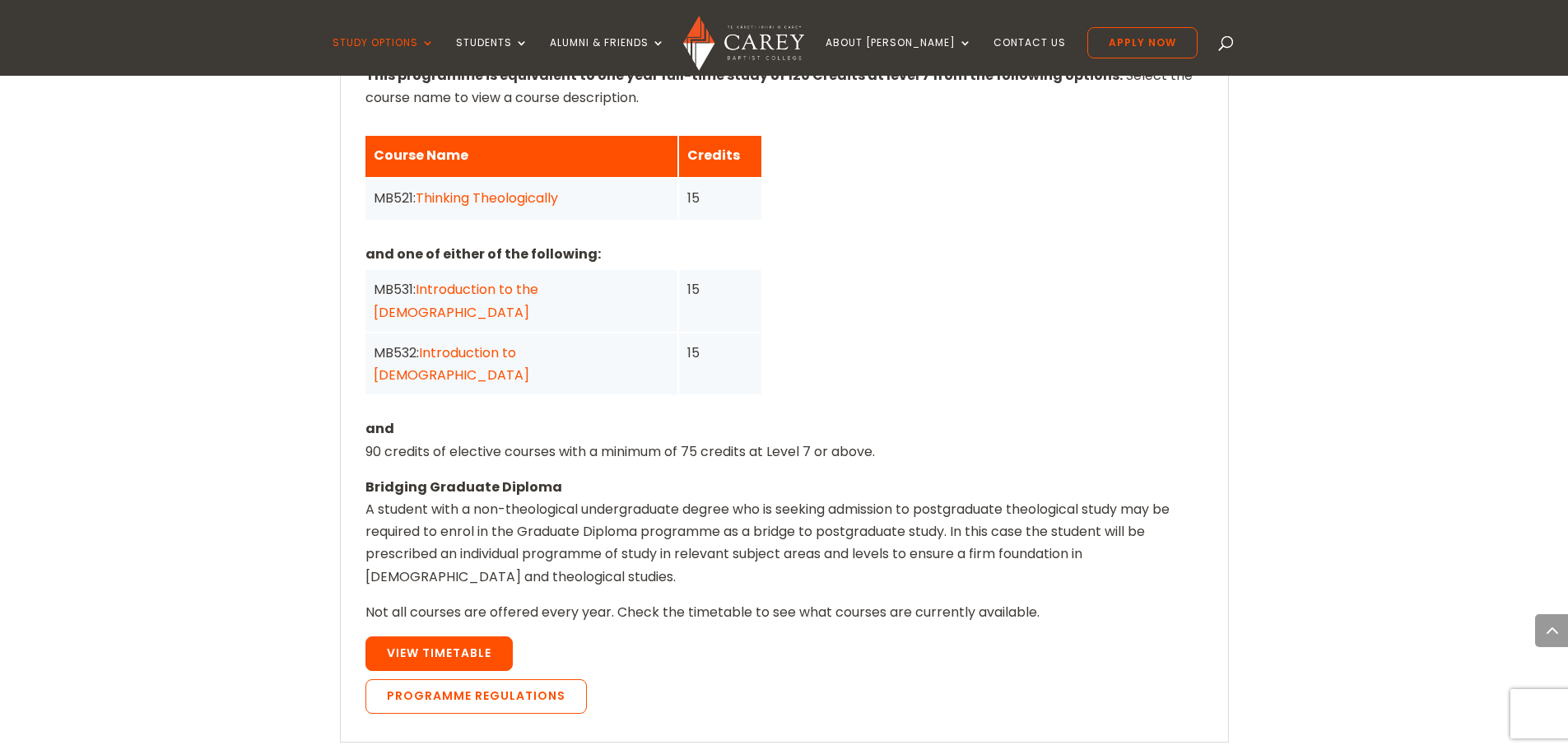
click at [484, 636] on link "View Timetable" at bounding box center [439, 654] width 147 height 35
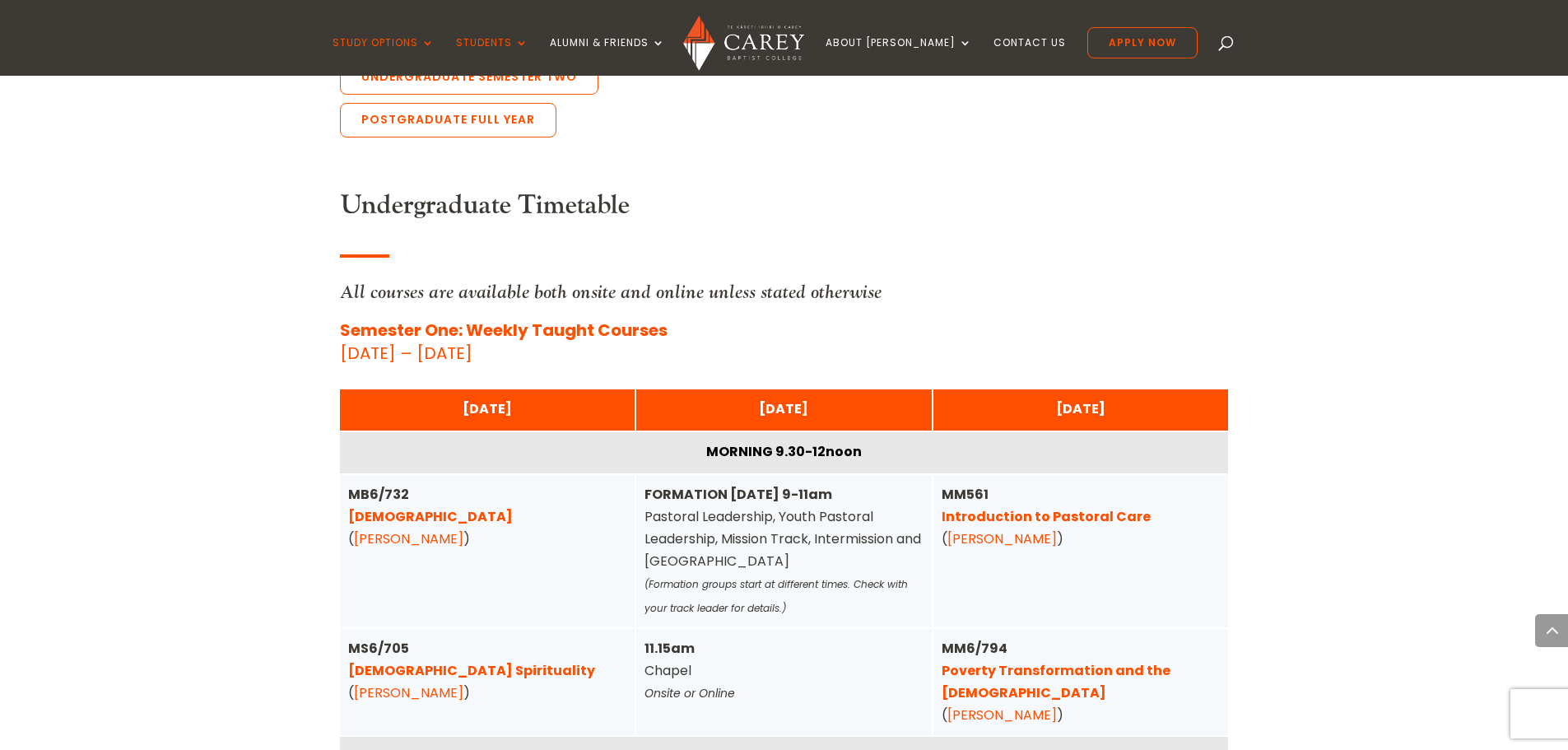
scroll to position [3906, 0]
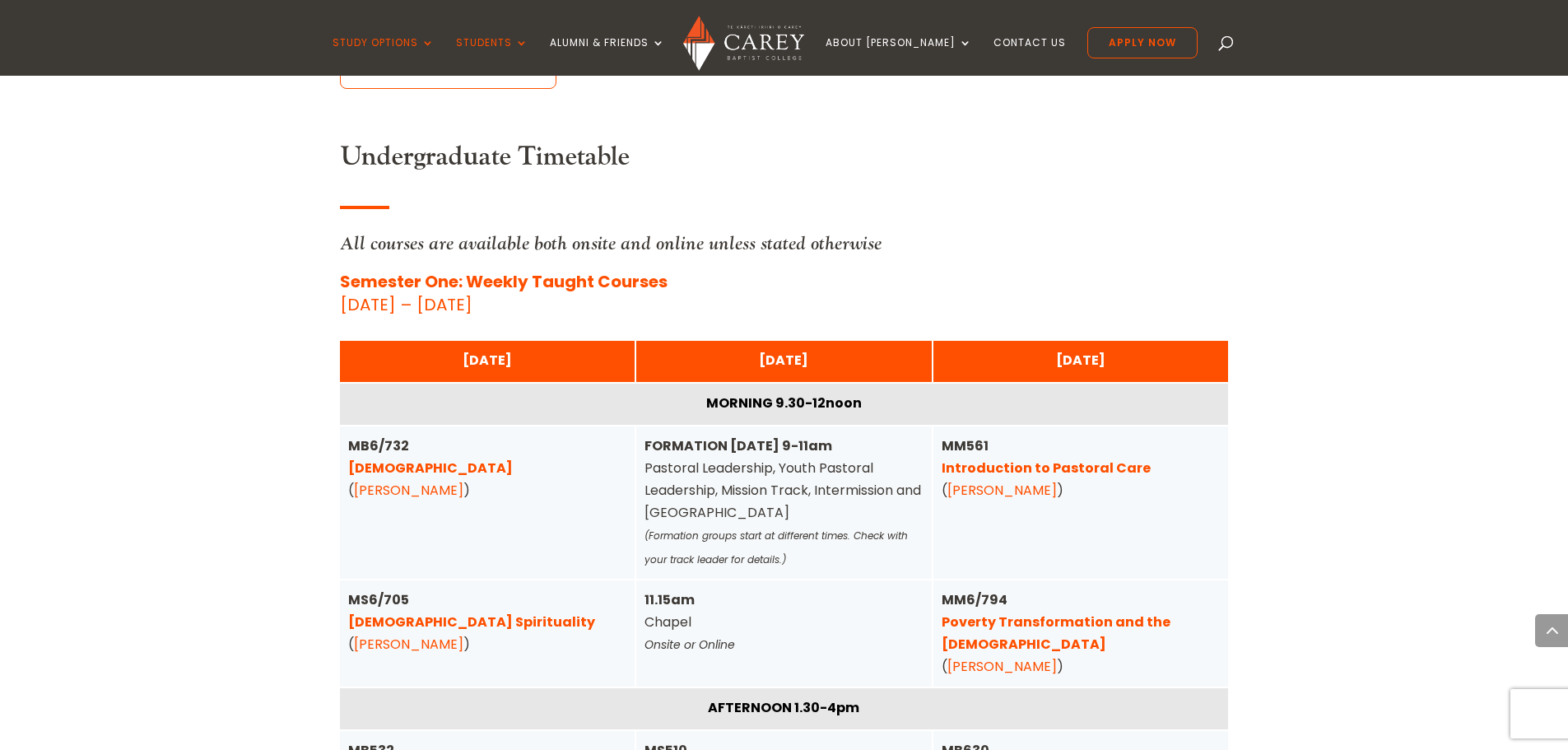
click at [407, 458] on link "[DEMOGRAPHIC_DATA]" at bounding box center [430, 468] width 165 height 19
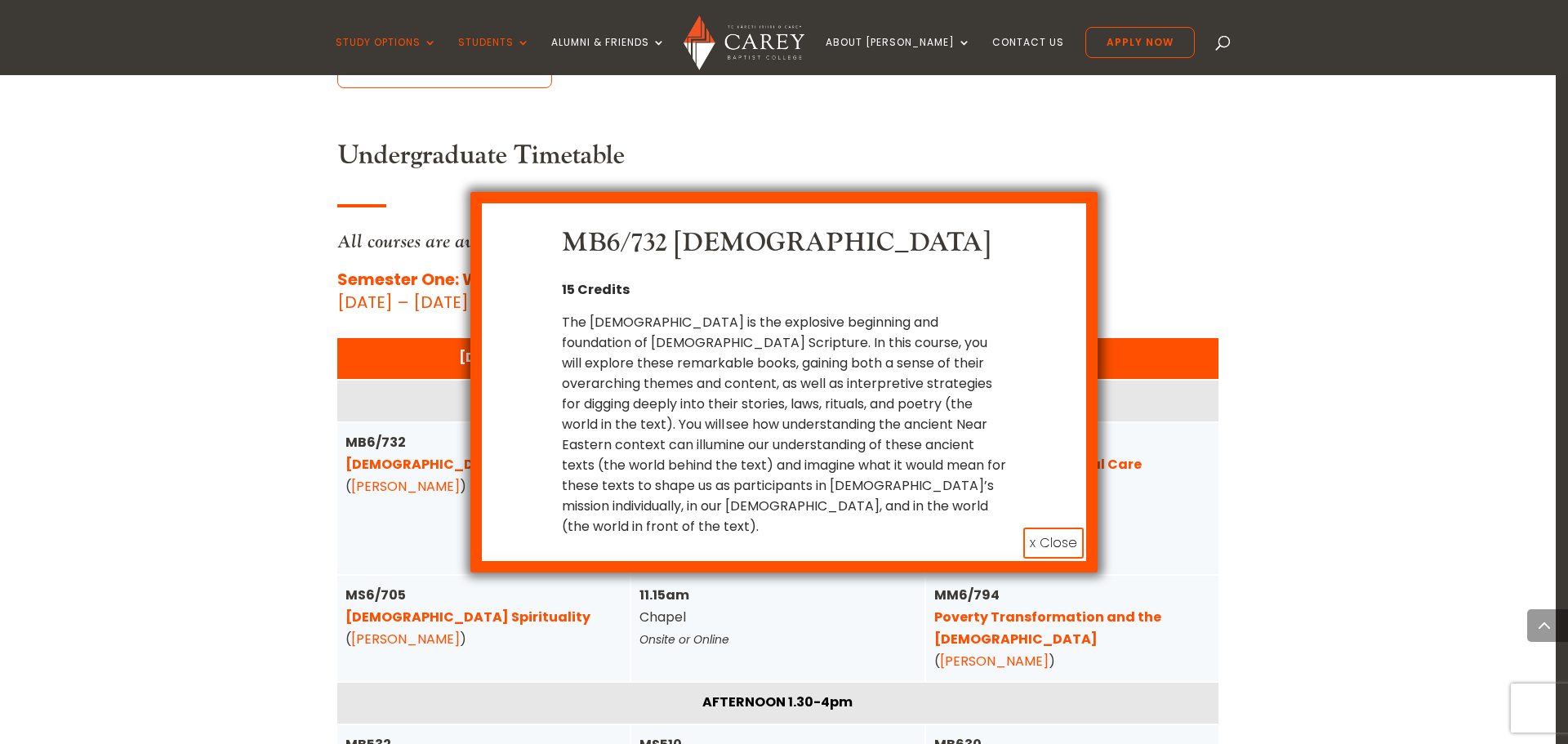
click at [1053, 527] on button "x Close" at bounding box center [1054, 543] width 61 height 31
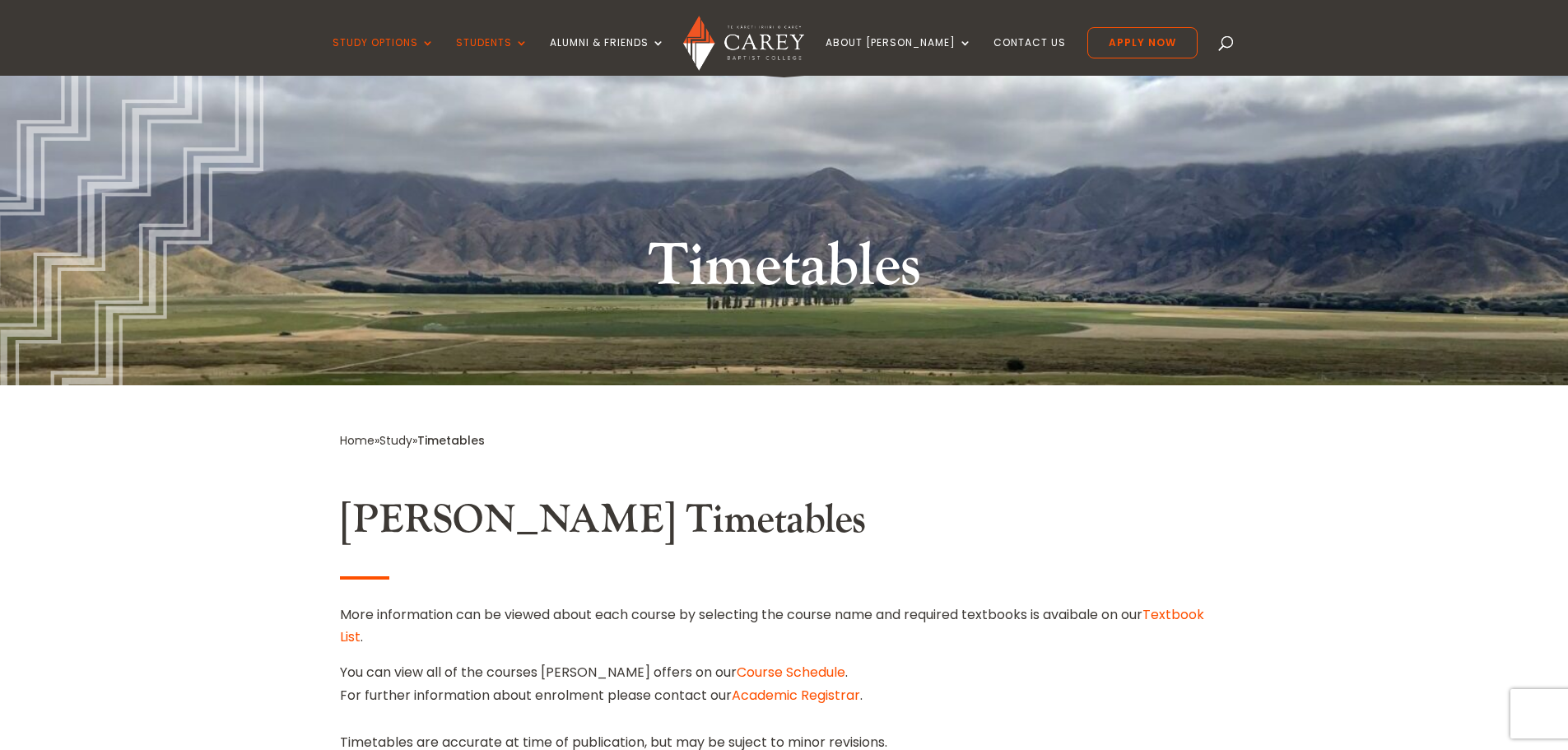
scroll to position [0, 0]
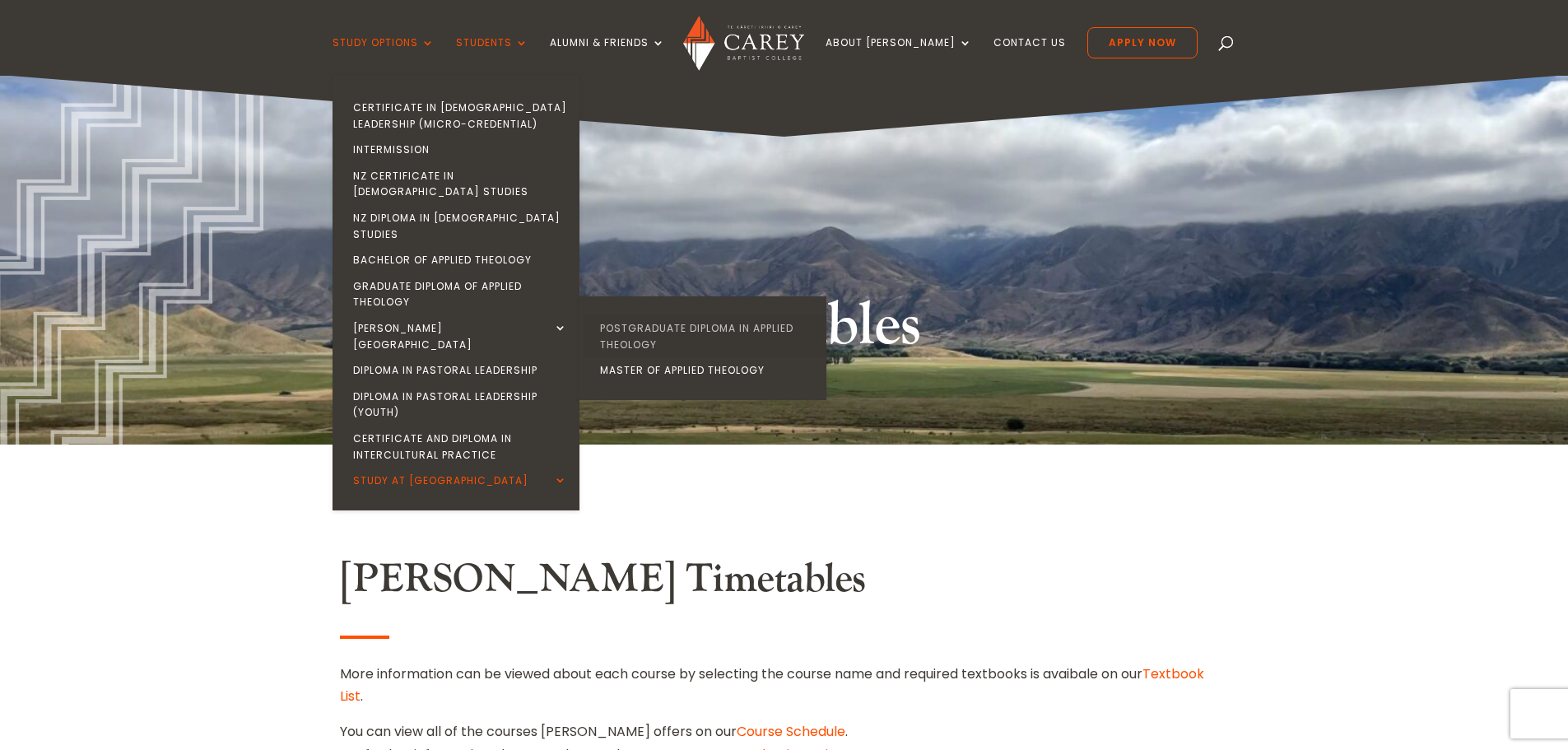
click at [656, 315] on link "Postgraduate Diploma in Applied Theology" at bounding box center [707, 336] width 247 height 42
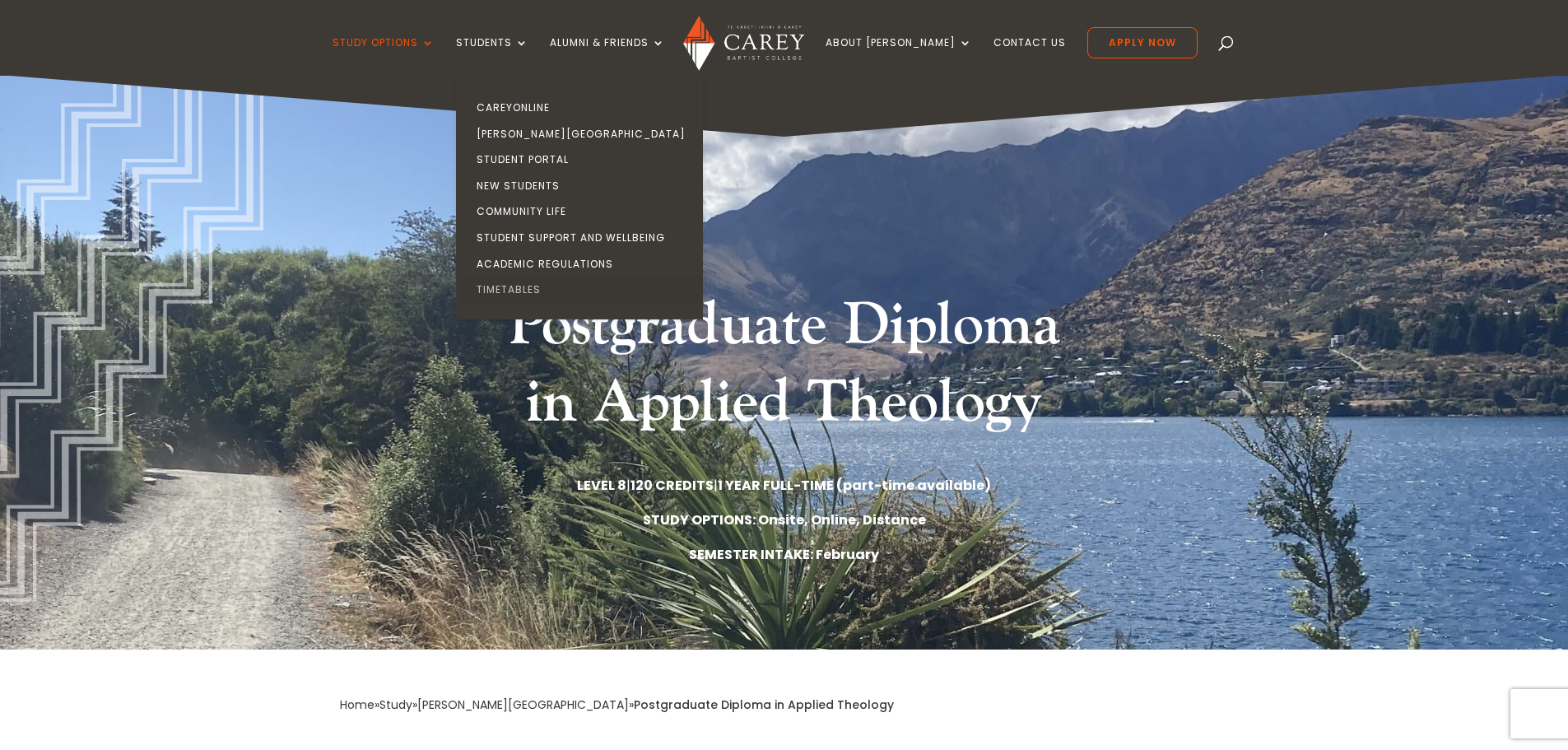
click at [547, 295] on link "Timetables" at bounding box center [583, 290] width 247 height 26
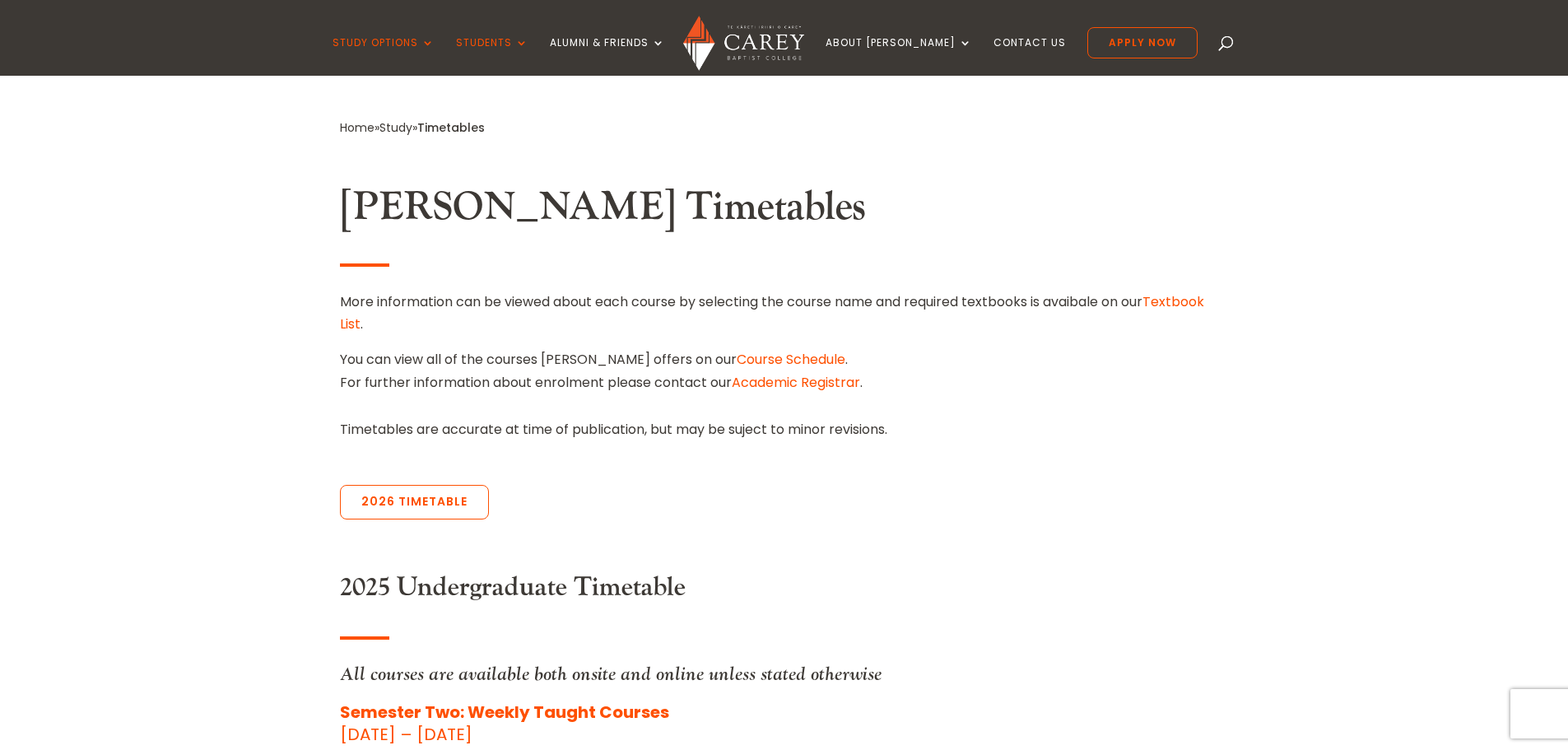
scroll to position [329, 0]
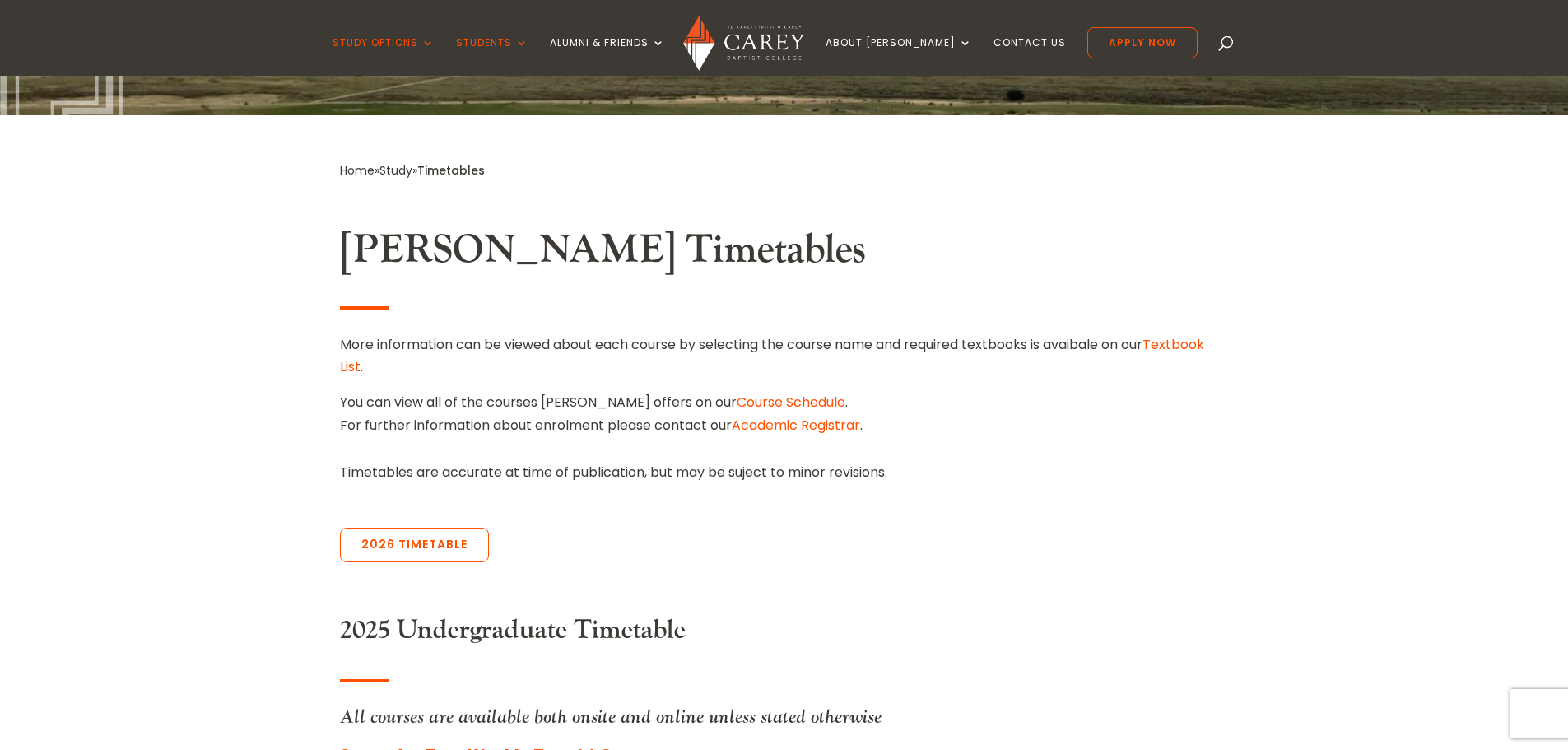
click at [736, 398] on link "Course Schedule" at bounding box center [791, 403] width 109 height 19
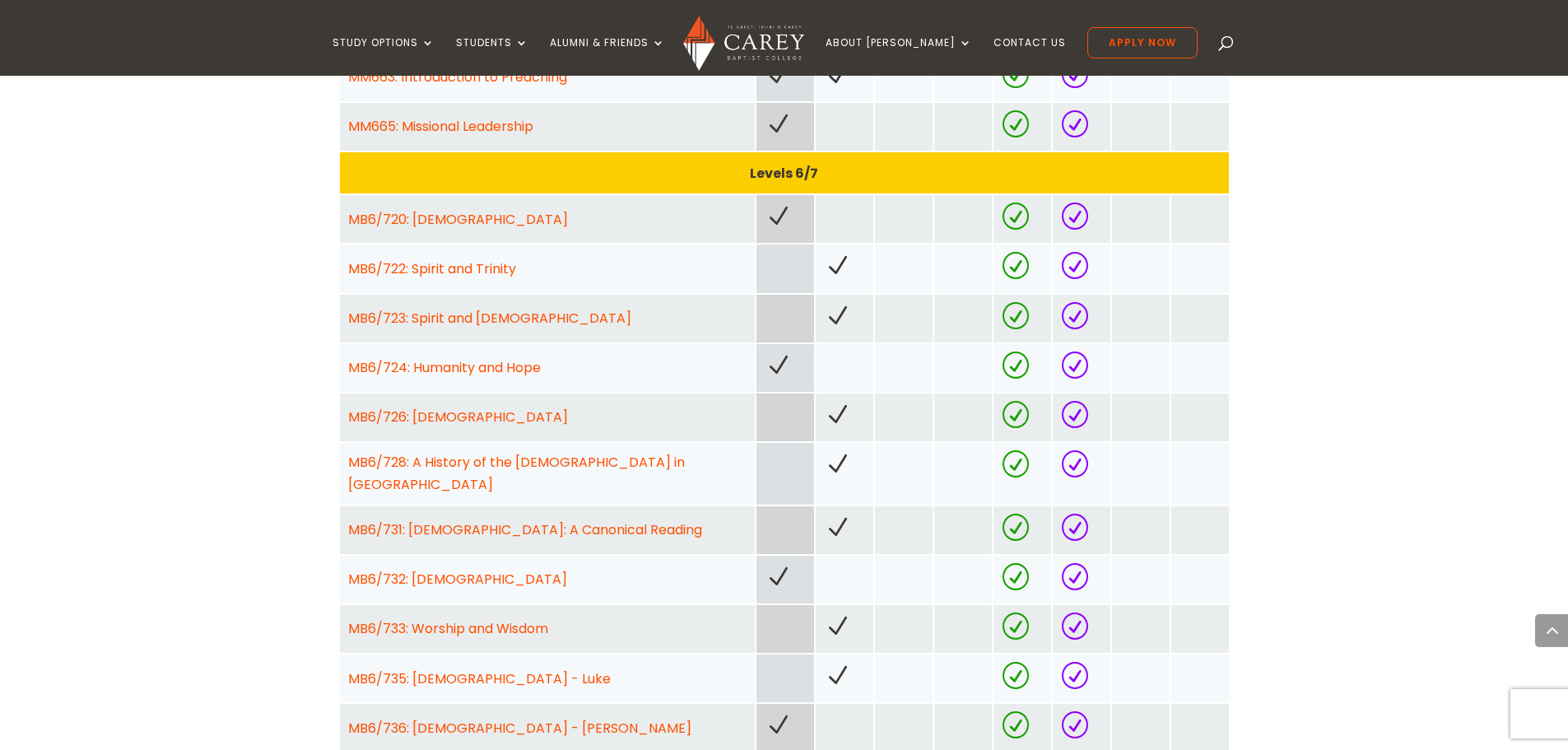
scroll to position [1895, 0]
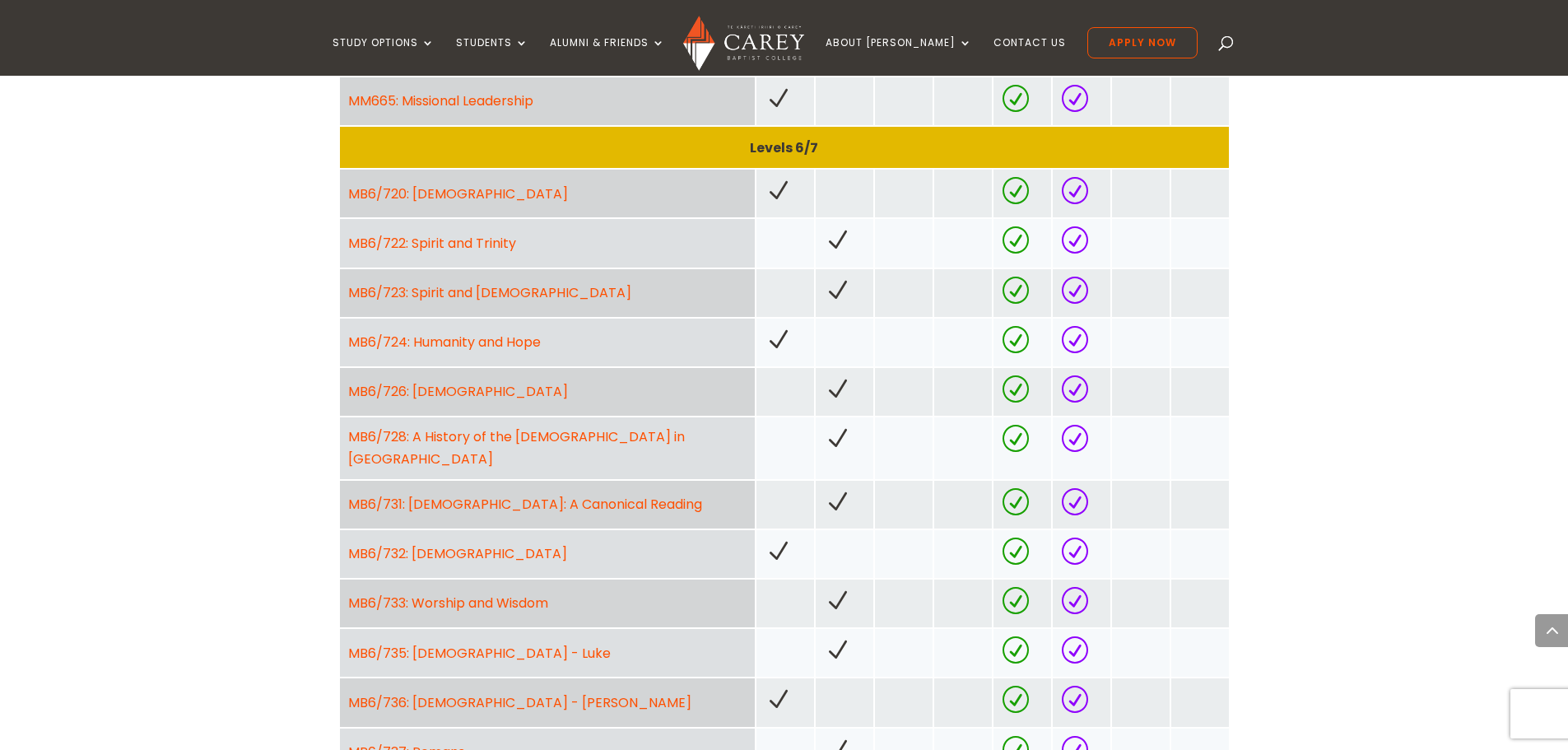
click at [585, 495] on link "MB6/731: [DEMOGRAPHIC_DATA]: A Canonical Reading" at bounding box center [525, 505] width 354 height 19
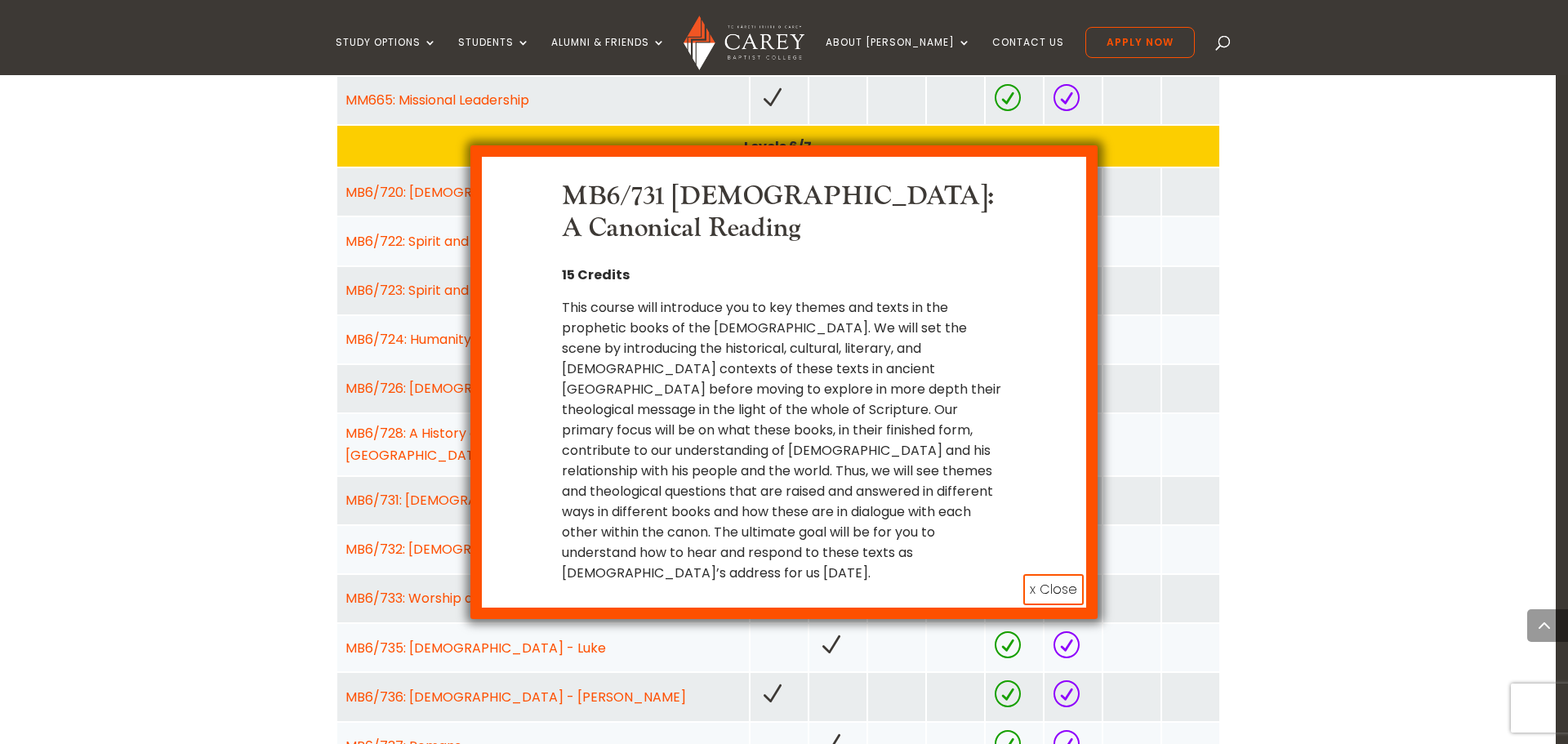
click at [1046, 574] on button "x Close" at bounding box center [1054, 590] width 61 height 31
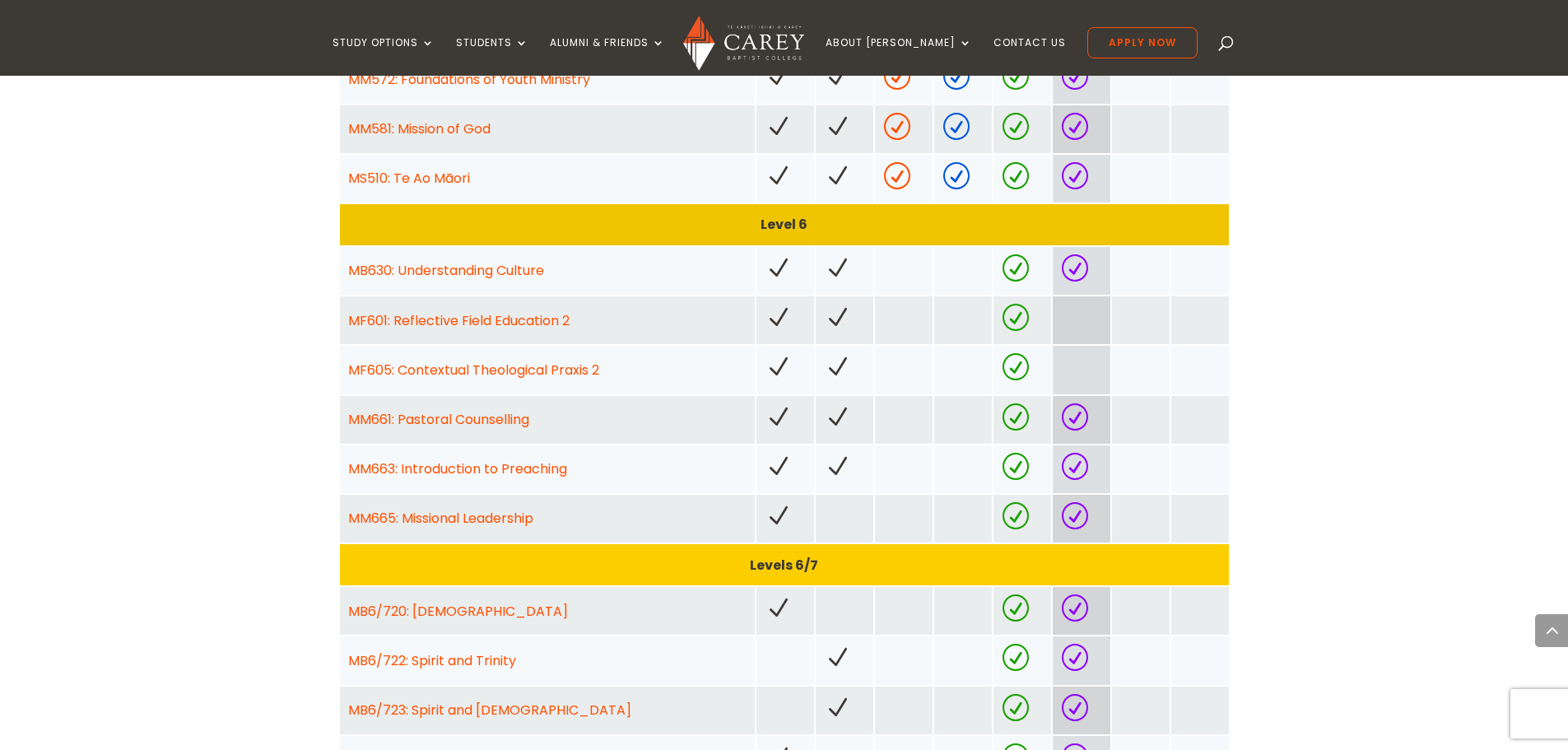
scroll to position [1483, 0]
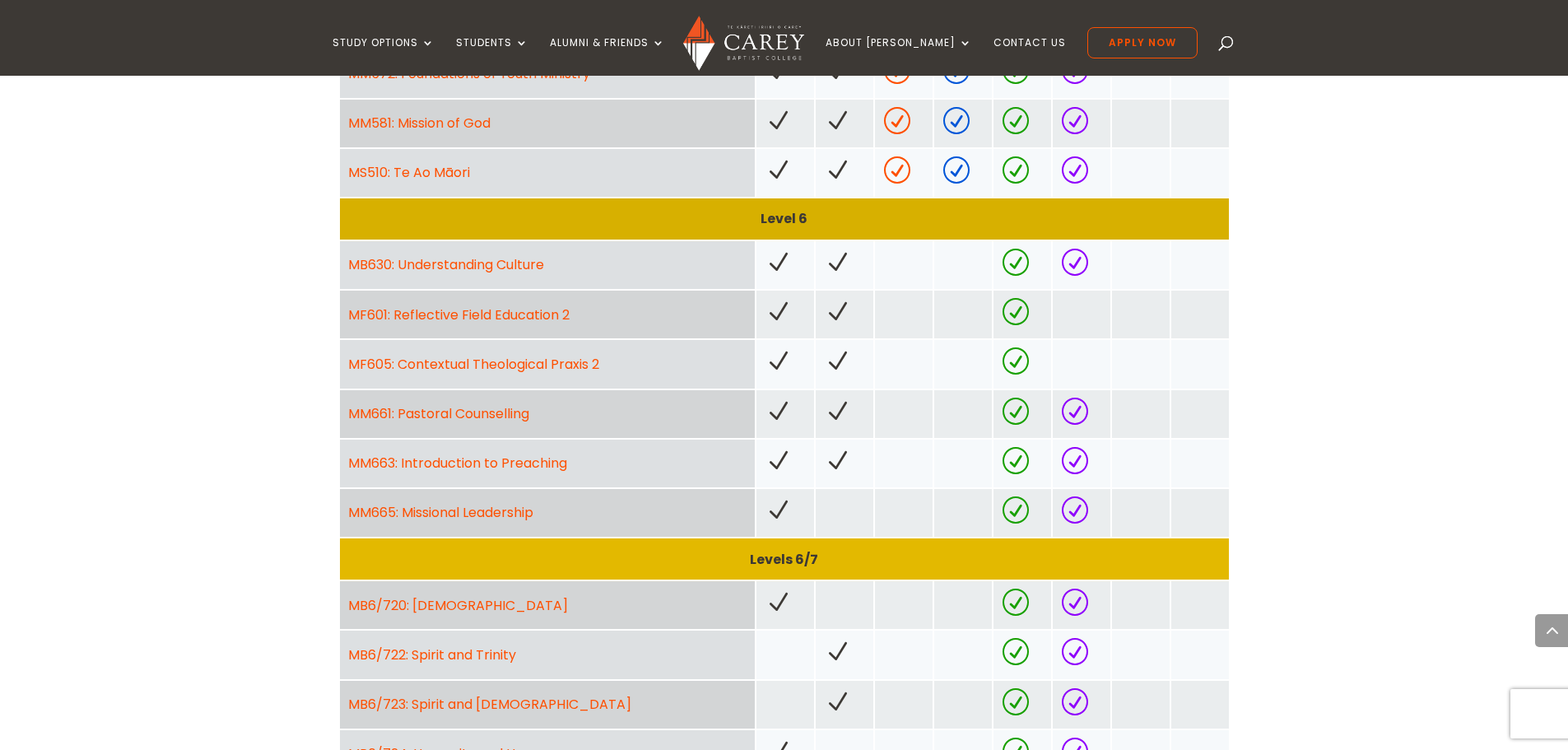
click at [575, 366] on link "MF605: Contextual Theological Praxis 2" at bounding box center [474, 365] width 251 height 19
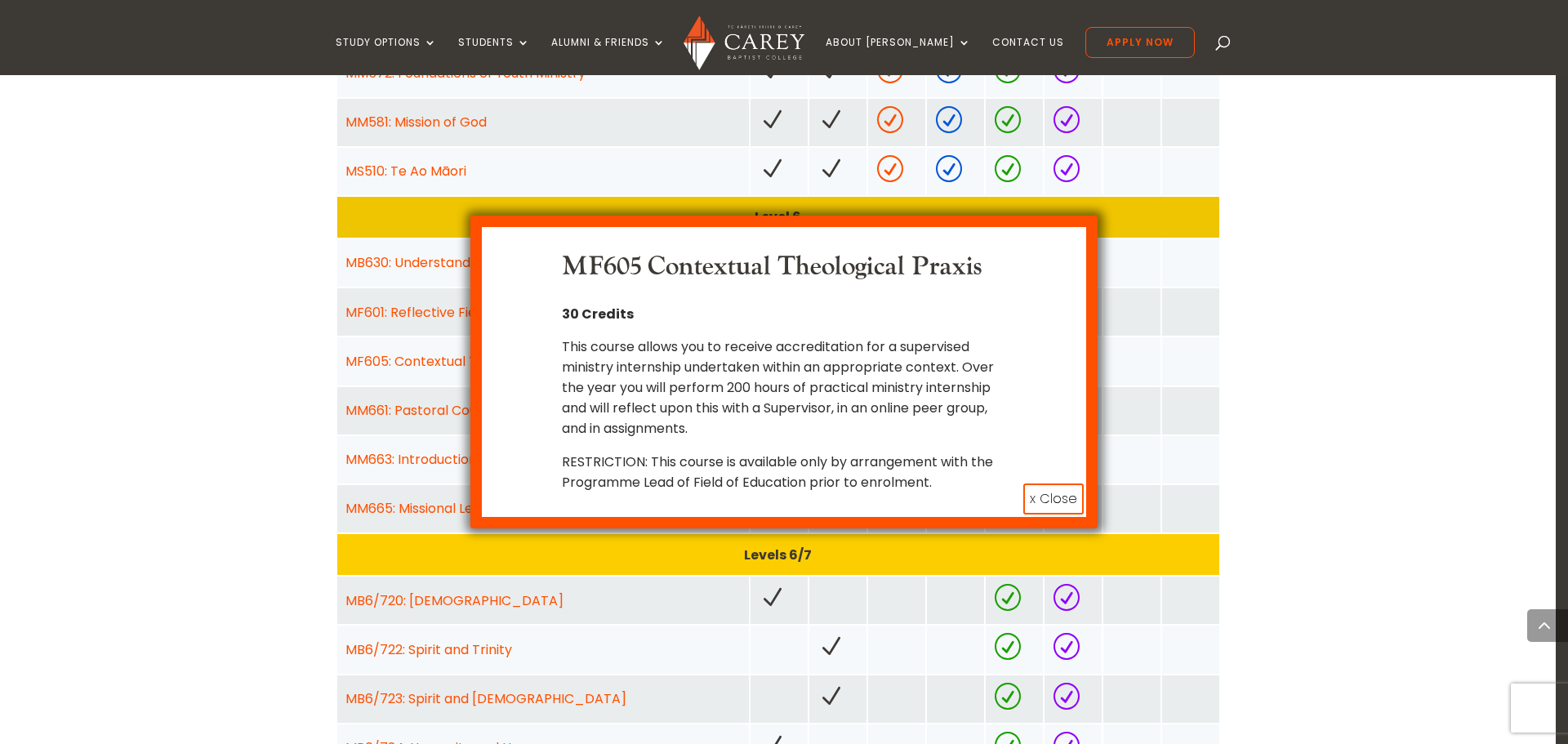
click at [1051, 495] on button "x Close" at bounding box center [1054, 499] width 61 height 31
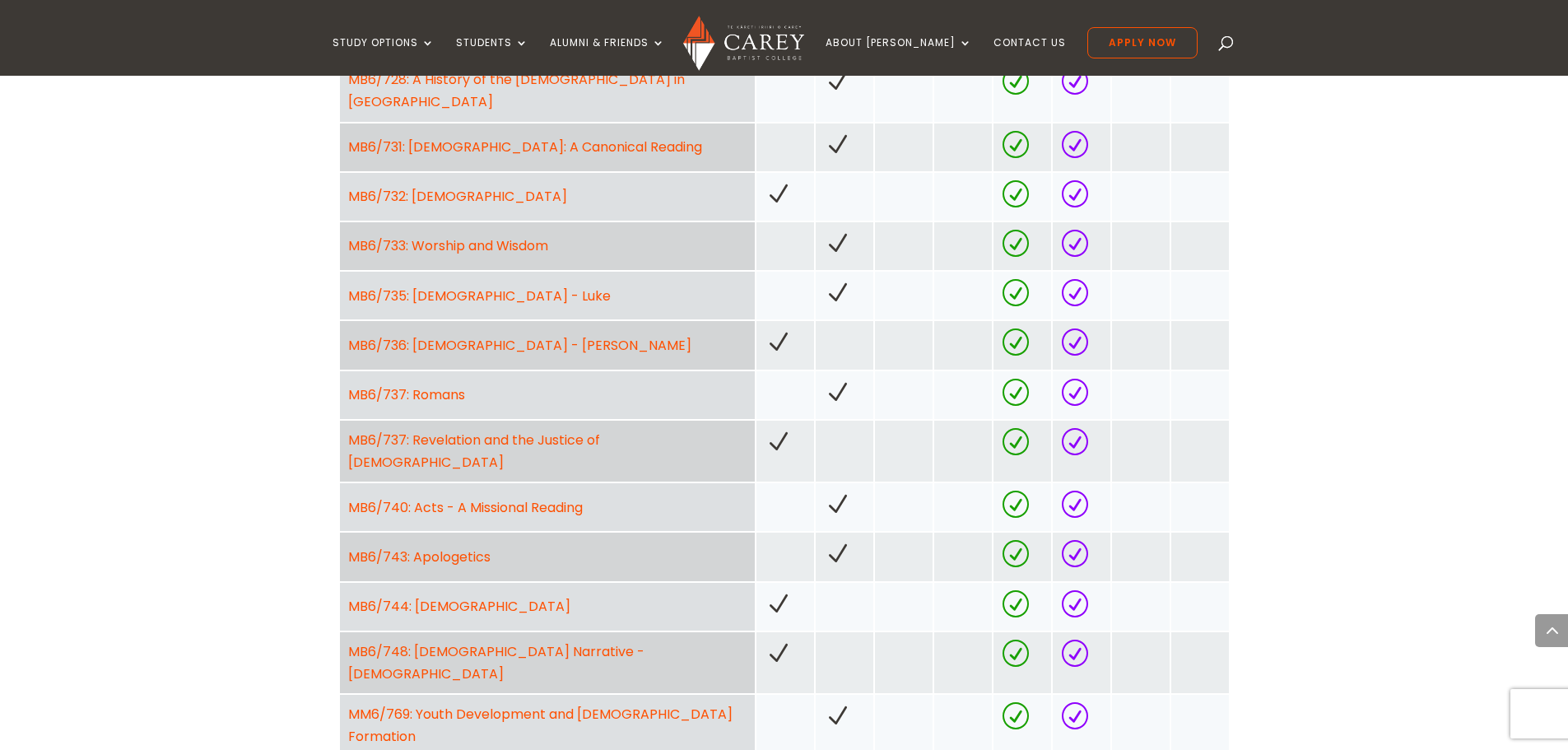
scroll to position [2224, 0]
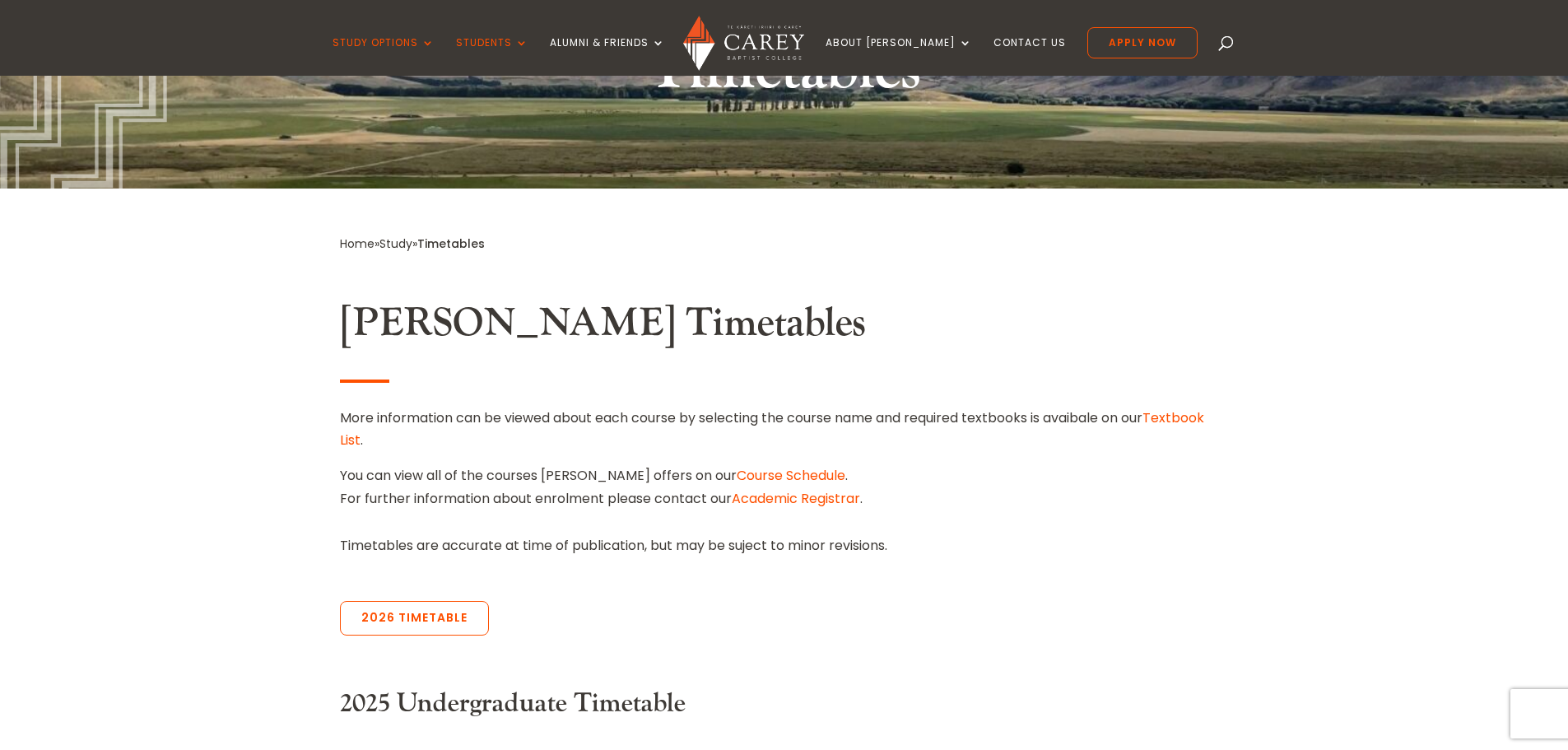
scroll to position [247, 0]
